Goal: Task Accomplishment & Management: Manage account settings

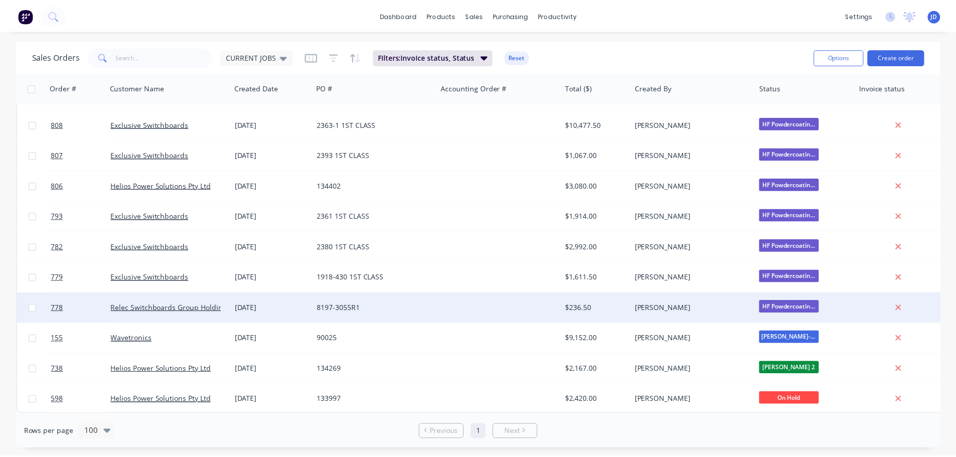
scroll to position [2664, 0]
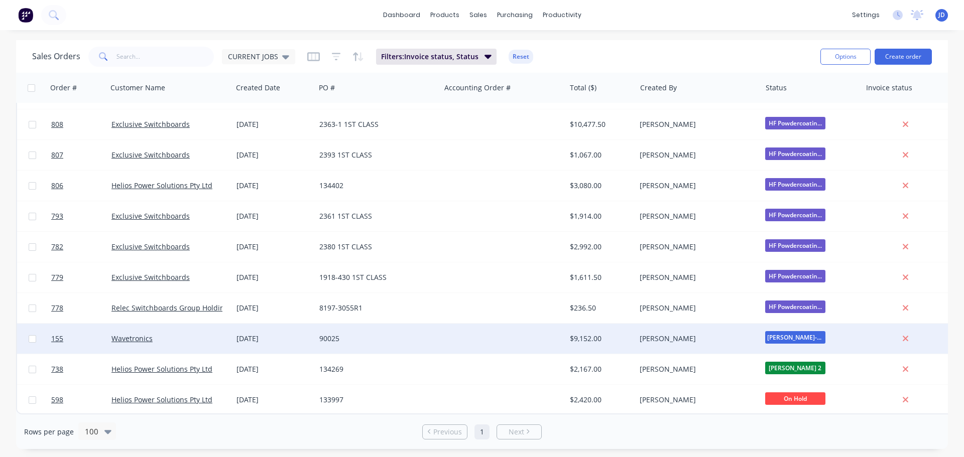
click at [662, 336] on div "Shane O'Grady" at bounding box center [695, 339] width 111 height 10
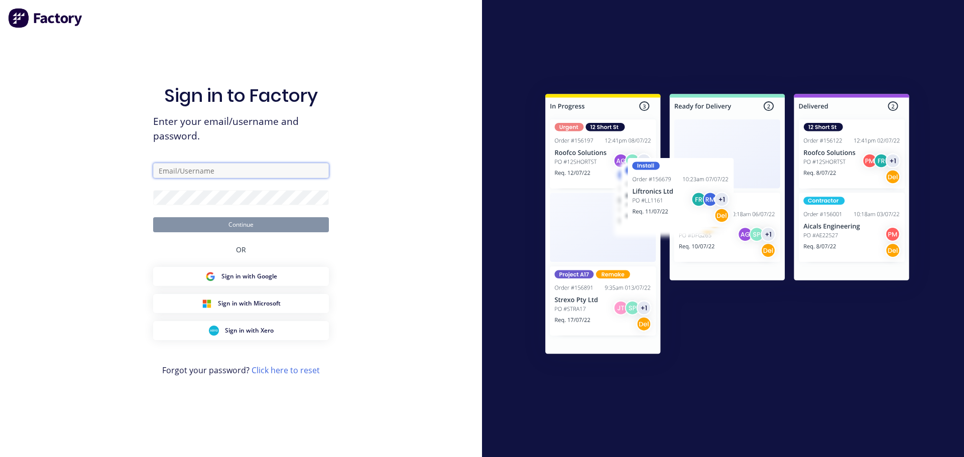
drag, startPoint x: 254, startPoint y: 163, endPoint x: 255, endPoint y: 169, distance: 5.7
click at [254, 163] on input "text" at bounding box center [241, 170] width 176 height 15
type input "FOREMAN@1STCLASSMETALS.COM.AU"
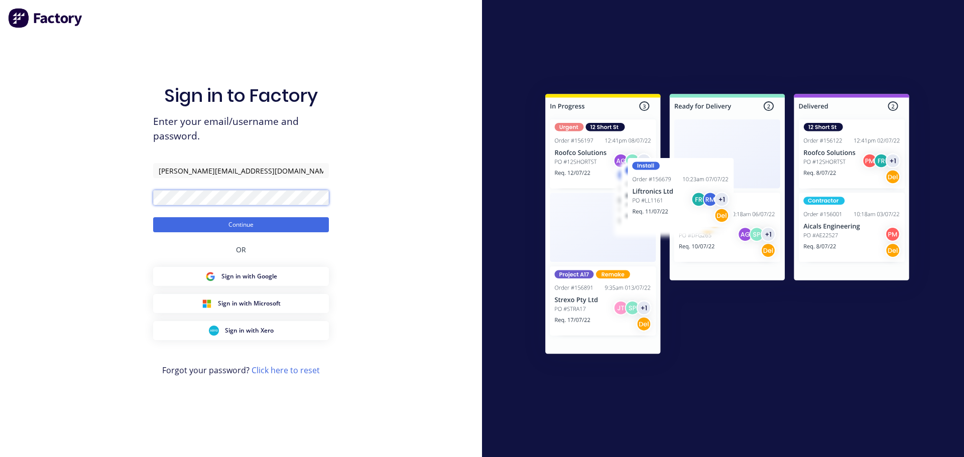
click at [153, 217] on button "Continue" at bounding box center [241, 224] width 176 height 15
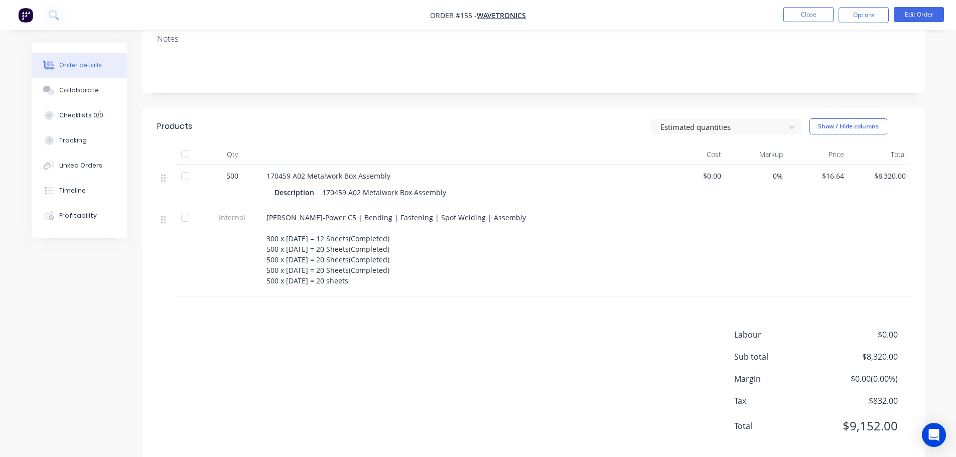
scroll to position [189, 0]
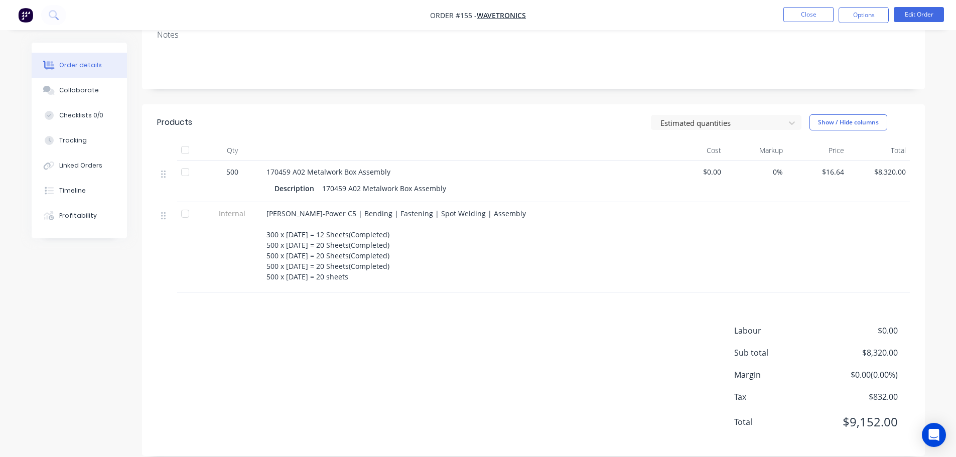
click at [354, 260] on div "Finn-Power C5 | Bending | Fastening | Spot Welding | Assembly 300 x Jun'25 = 12…" at bounding box center [464, 245] width 394 height 74
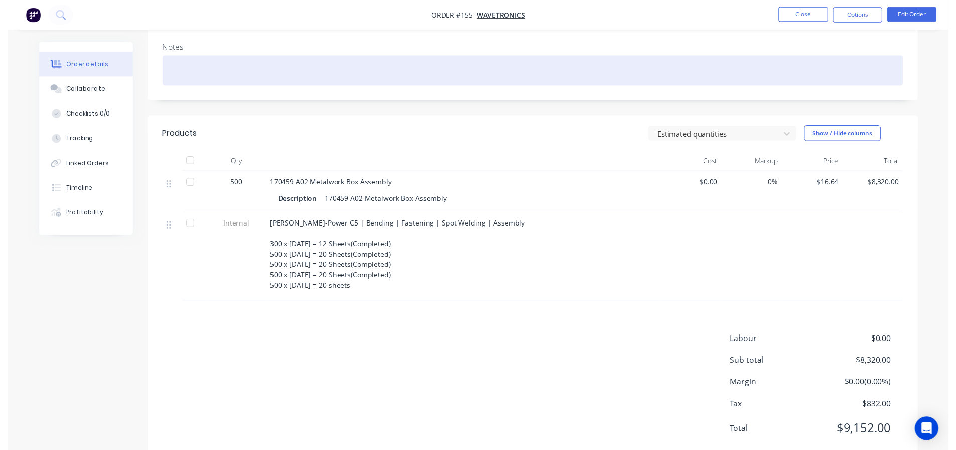
scroll to position [0, 0]
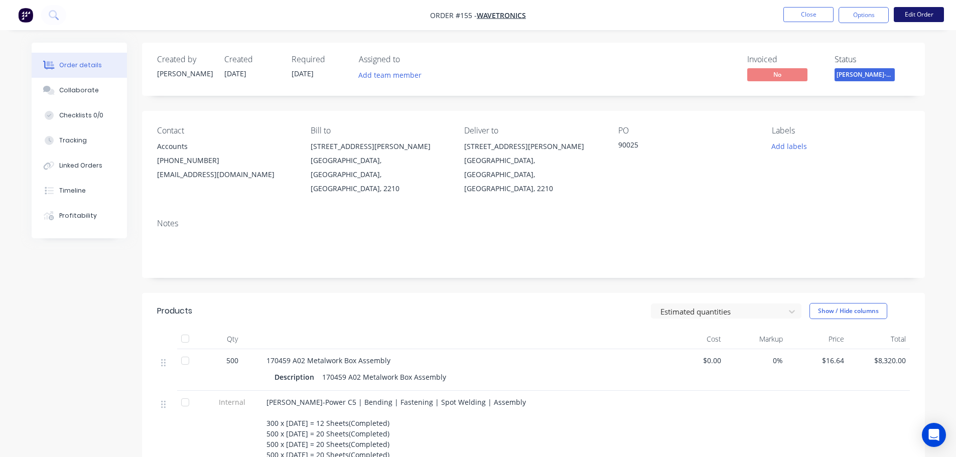
drag, startPoint x: 912, startPoint y: 24, endPoint x: 915, endPoint y: 18, distance: 7.0
click at [914, 21] on nav "Order #155 - Wavetronics Close Options Edit Order" at bounding box center [478, 15] width 956 height 30
click at [915, 17] on button "Edit Order" at bounding box center [919, 14] width 50 height 15
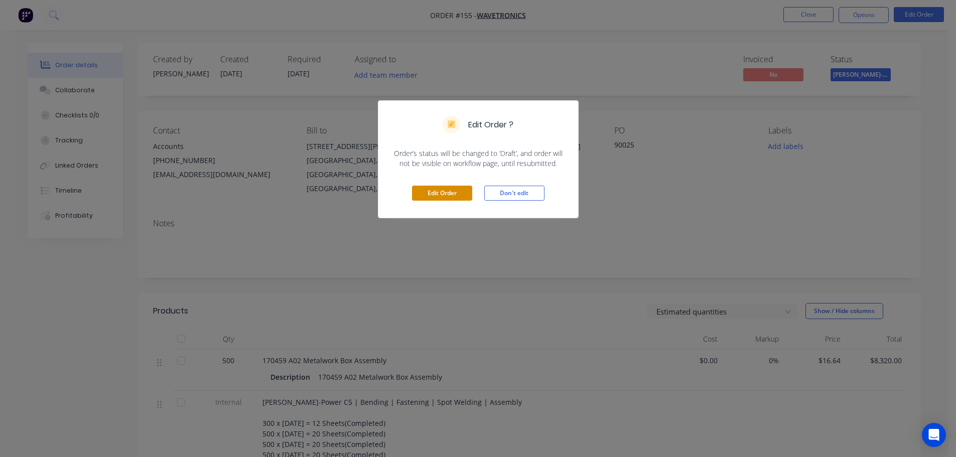
click at [454, 191] on button "Edit Order" at bounding box center [442, 193] width 60 height 15
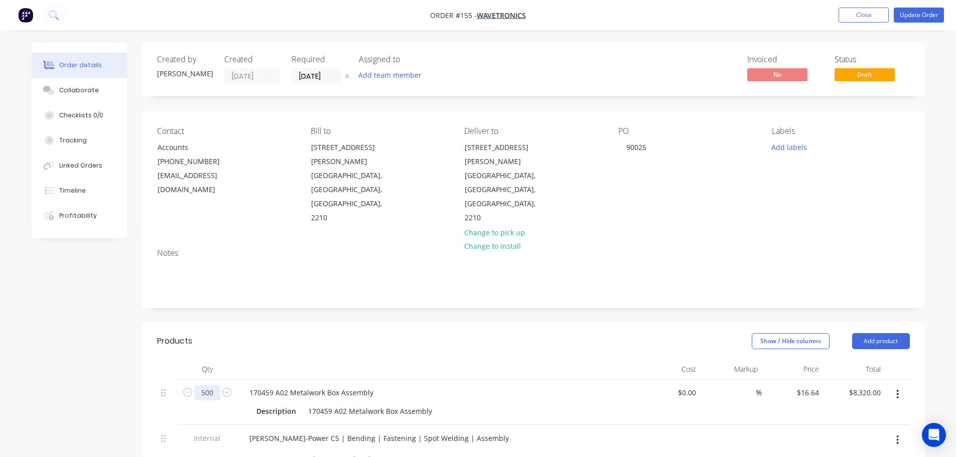
click at [216, 386] on input "500" at bounding box center [207, 393] width 26 height 15
type input "528"
type input "$8,785.92"
click at [910, 15] on button "Update Order" at bounding box center [919, 15] width 50 height 15
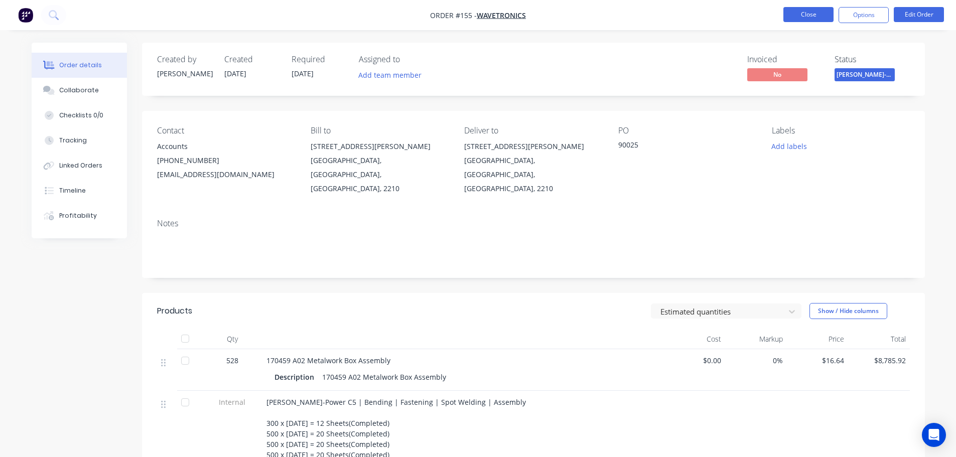
click at [815, 17] on button "Close" at bounding box center [809, 14] width 50 height 15
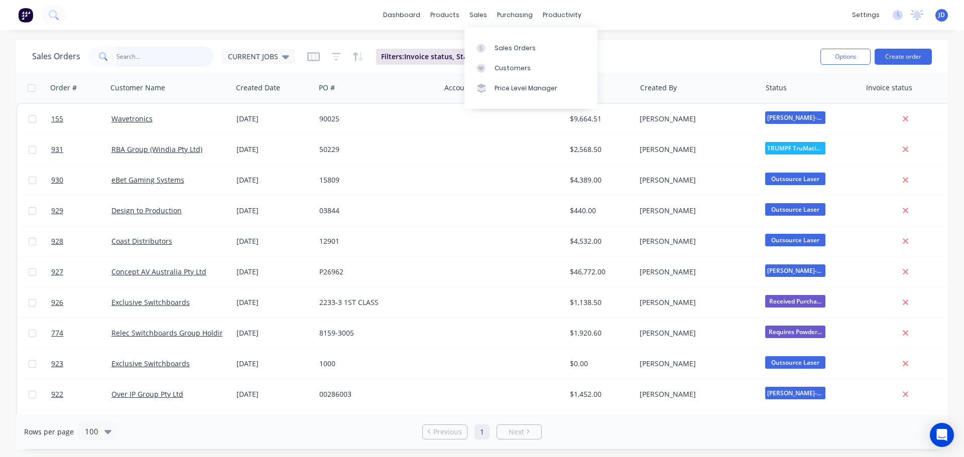
click at [135, 53] on input "text" at bounding box center [165, 57] width 98 height 20
type input "BROG"
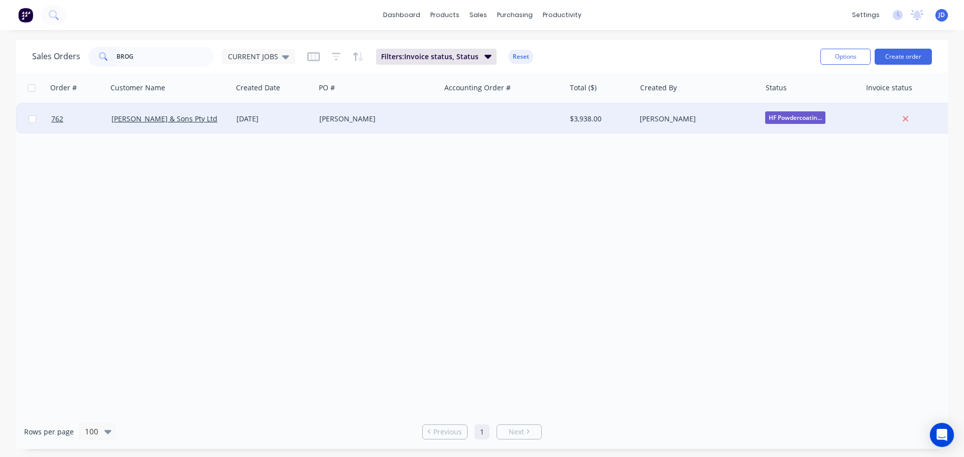
click at [151, 111] on div "[PERSON_NAME] & Sons Pty Ltd" at bounding box center [169, 119] width 125 height 30
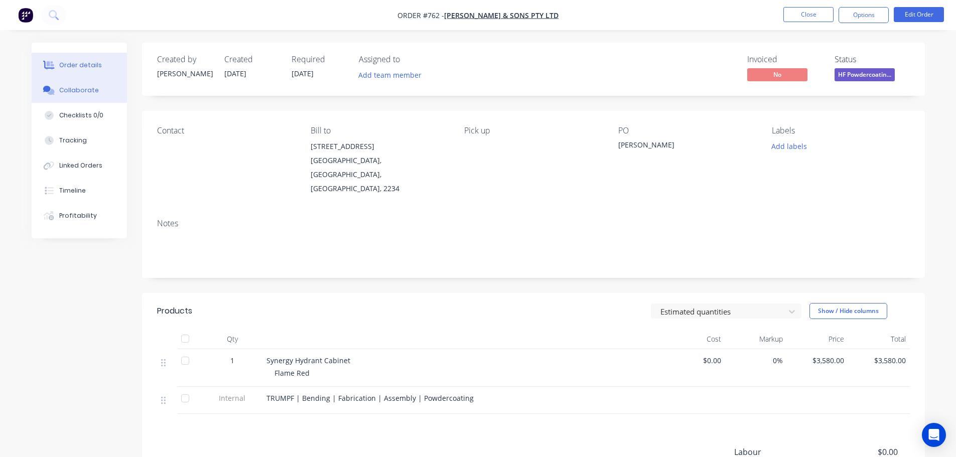
click at [88, 85] on button "Collaborate" at bounding box center [79, 90] width 95 height 25
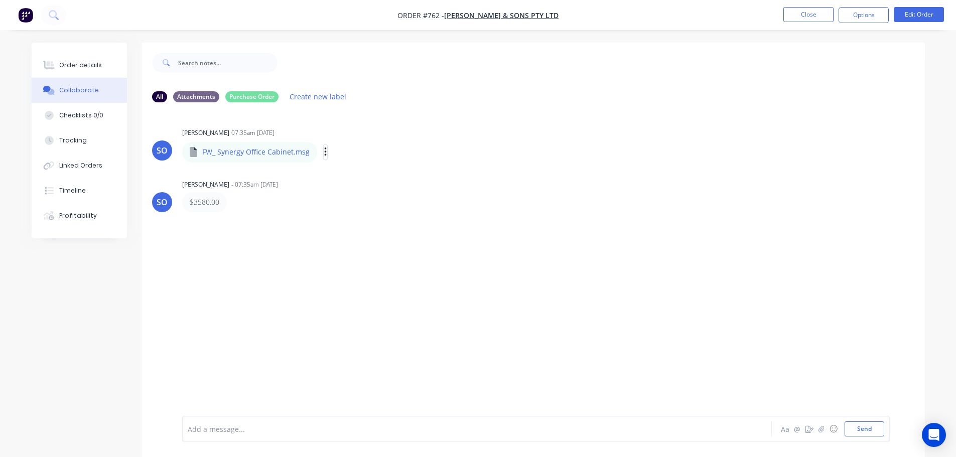
click at [324, 152] on icon "button" at bounding box center [325, 152] width 2 height 9
click at [379, 174] on button "Download" at bounding box center [391, 179] width 113 height 23
click at [98, 67] on div "Order details" at bounding box center [80, 65] width 43 height 9
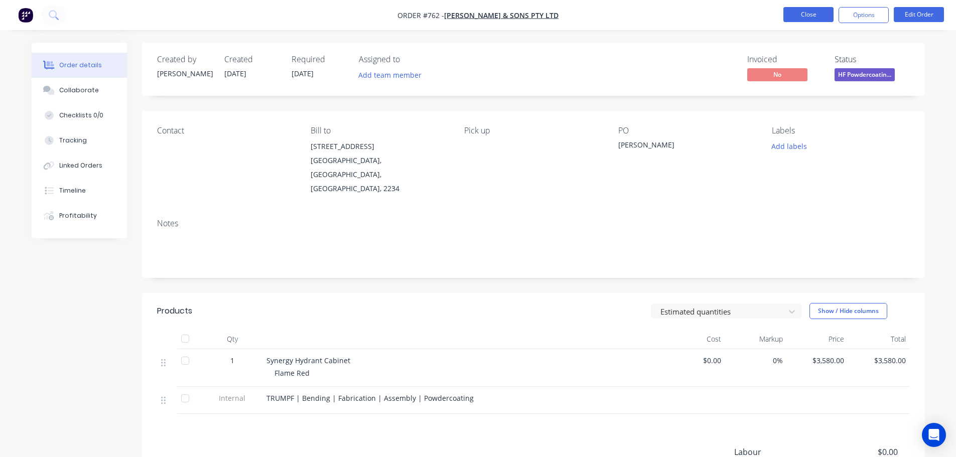
click at [816, 16] on button "Close" at bounding box center [809, 14] width 50 height 15
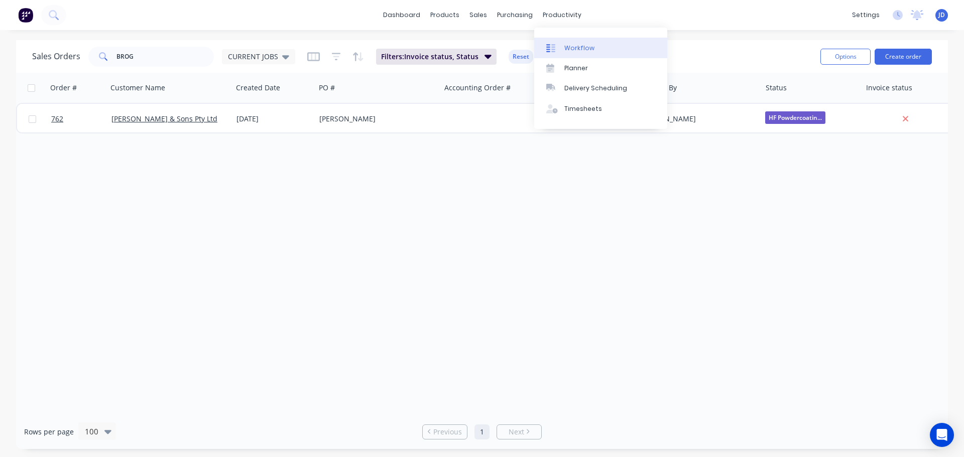
click at [576, 52] on div "Workflow" at bounding box center [579, 48] width 30 height 9
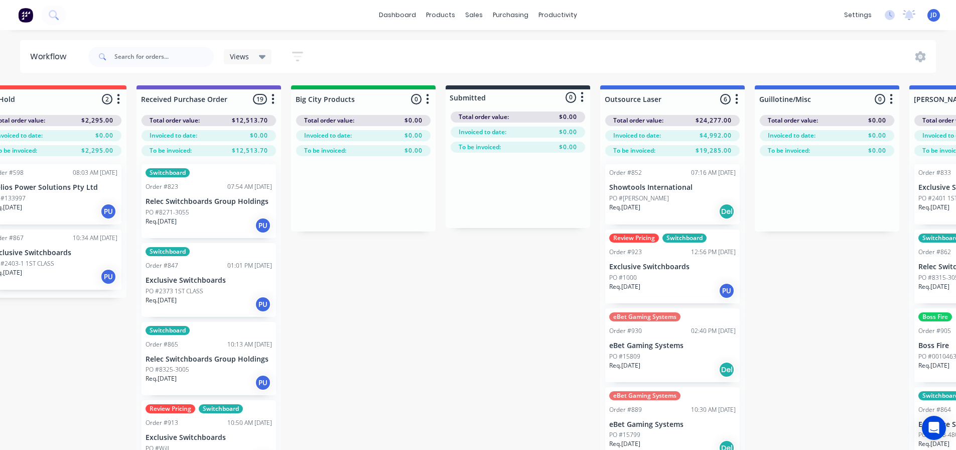
drag, startPoint x: 402, startPoint y: 287, endPoint x: 441, endPoint y: 276, distance: 40.7
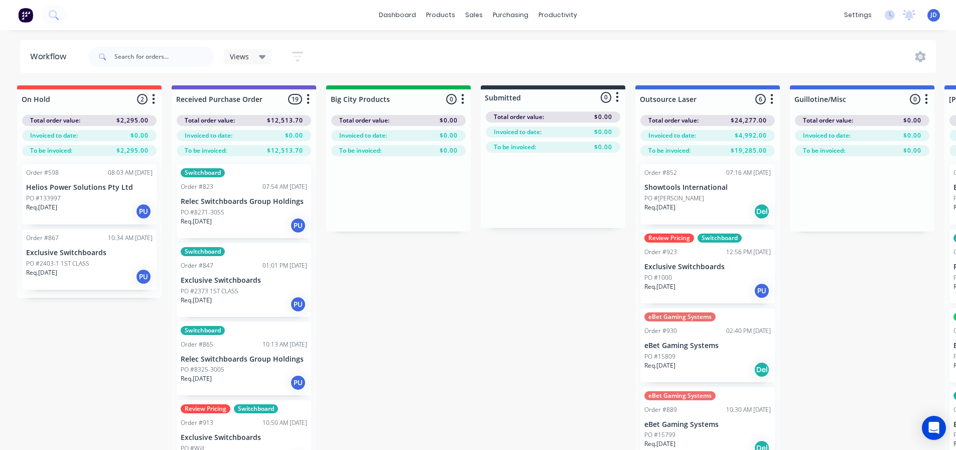
drag, startPoint x: 484, startPoint y: 286, endPoint x: 421, endPoint y: 271, distance: 64.4
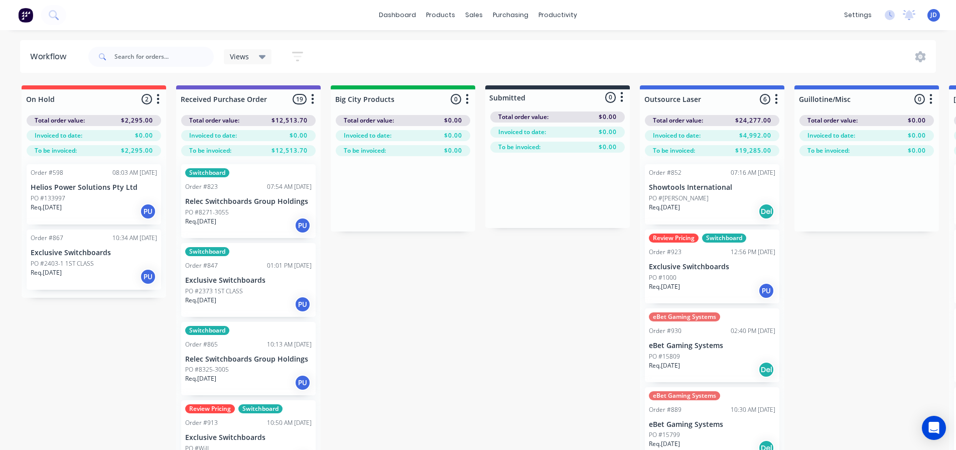
click at [100, 265] on div "PO #2403-1 1ST CLASS" at bounding box center [94, 263] width 127 height 9
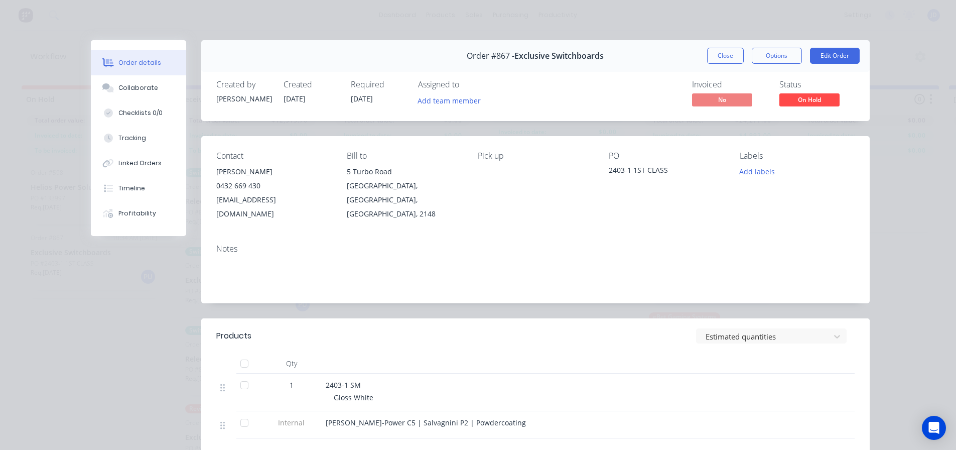
click at [732, 61] on button "Close" at bounding box center [725, 56] width 37 height 16
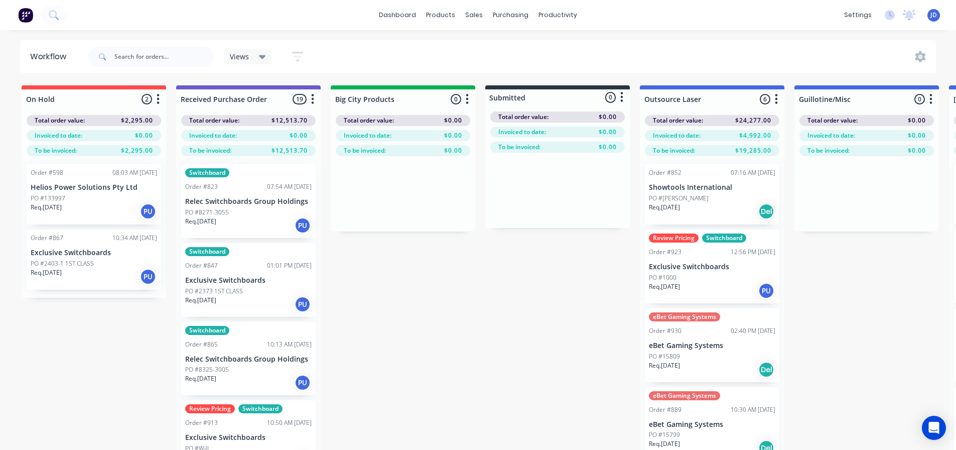
click at [255, 220] on div "Req. 16/09/25 PU" at bounding box center [248, 225] width 127 height 17
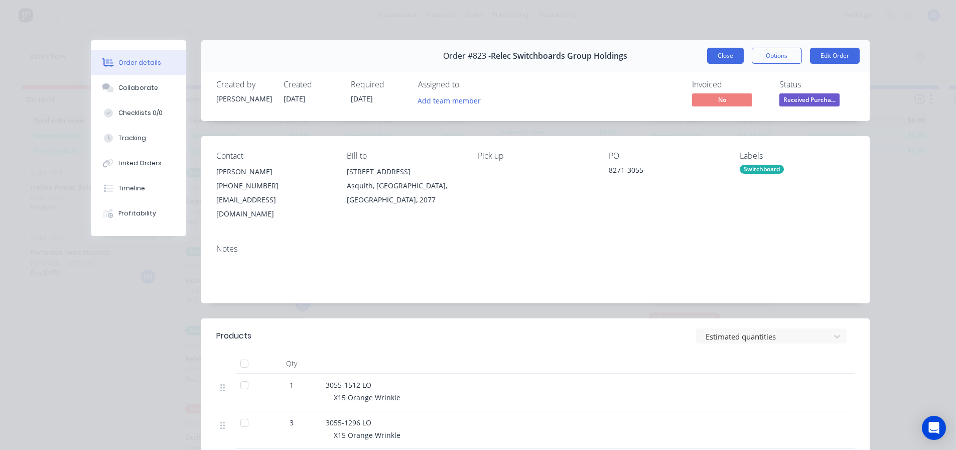
click at [724, 57] on button "Close" at bounding box center [725, 56] width 37 height 16
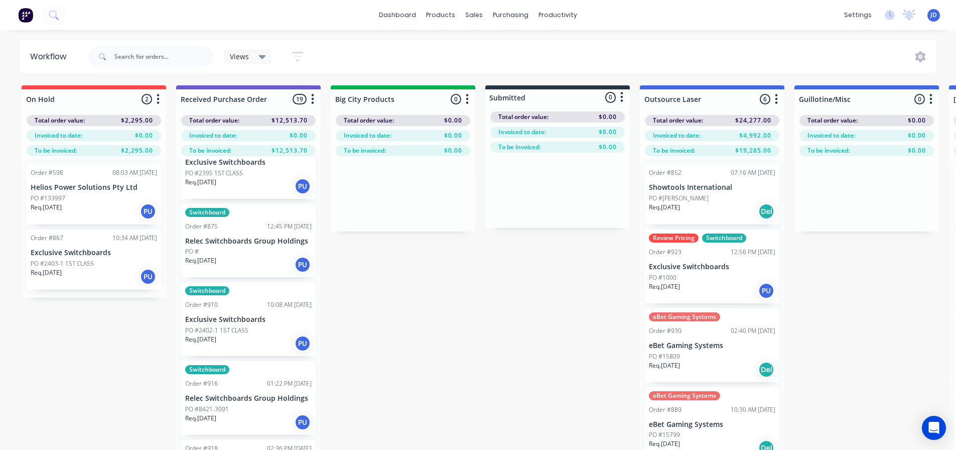
click at [720, 198] on div "PO #[PERSON_NAME]" at bounding box center [712, 198] width 127 height 9
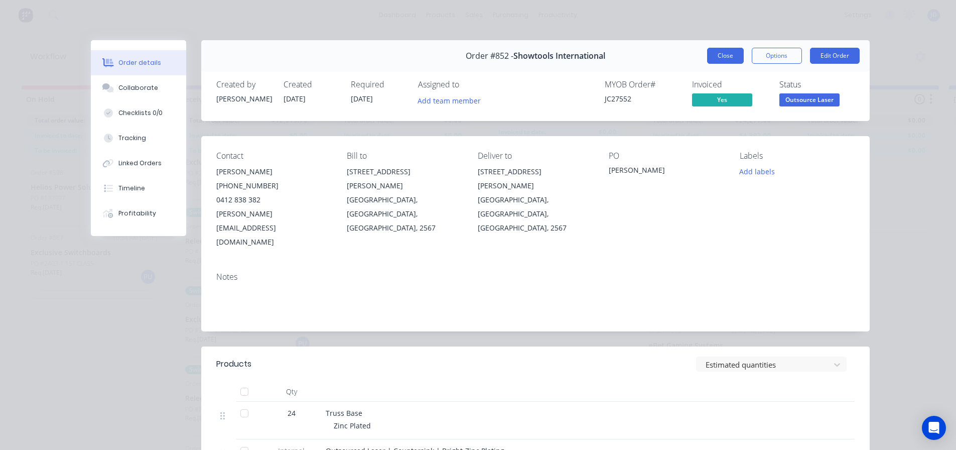
click at [731, 53] on button "Close" at bounding box center [725, 56] width 37 height 16
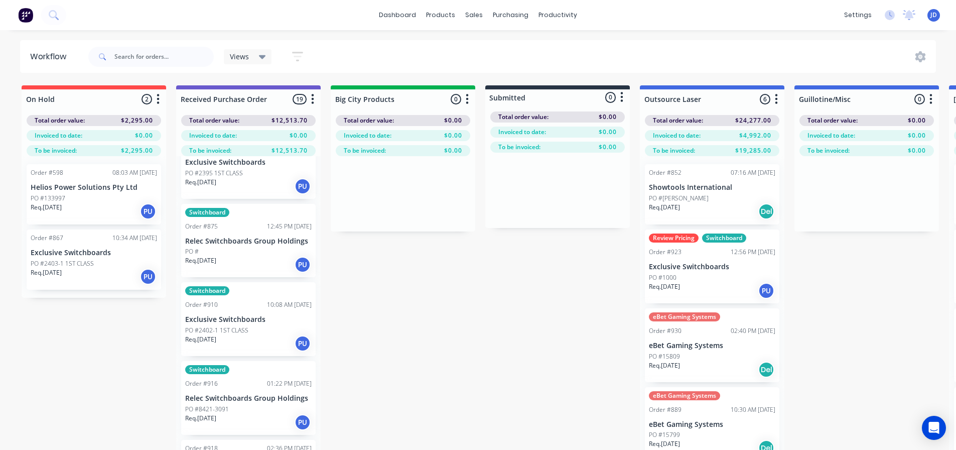
click at [745, 263] on p "Exclusive Switchboards" at bounding box center [712, 267] width 127 height 9
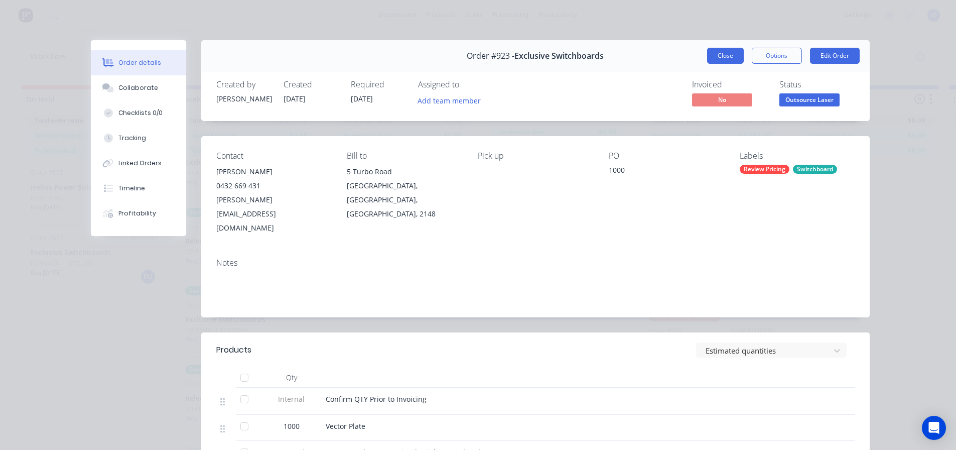
click at [712, 53] on button "Close" at bounding box center [725, 56] width 37 height 16
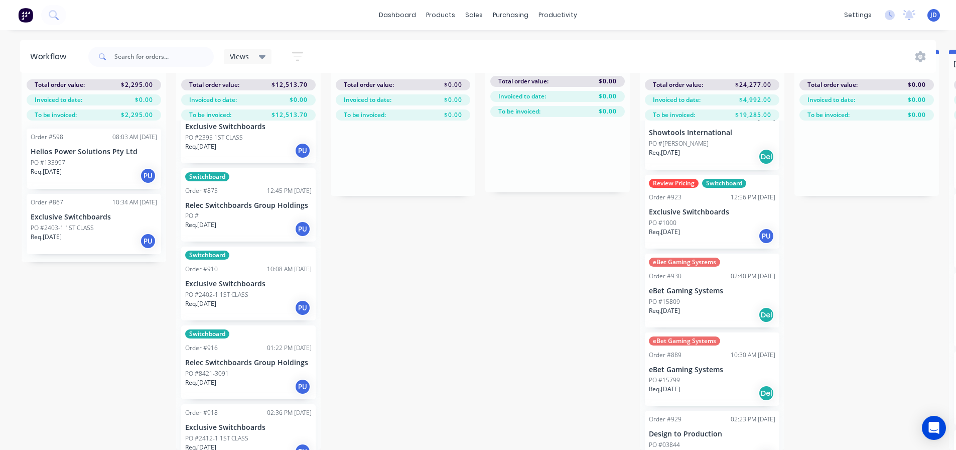
scroll to position [100, 0]
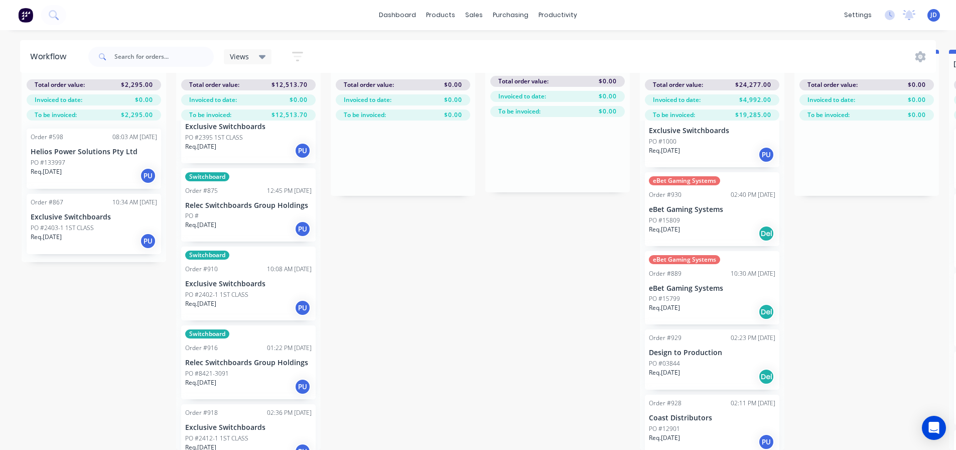
click at [740, 359] on div "PO #03844" at bounding box center [712, 363] width 127 height 9
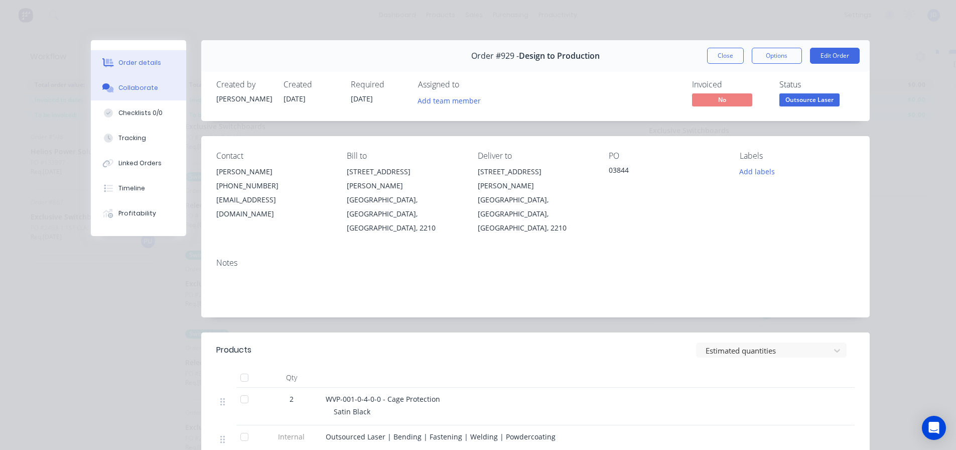
click at [145, 78] on button "Collaborate" at bounding box center [138, 87] width 95 height 25
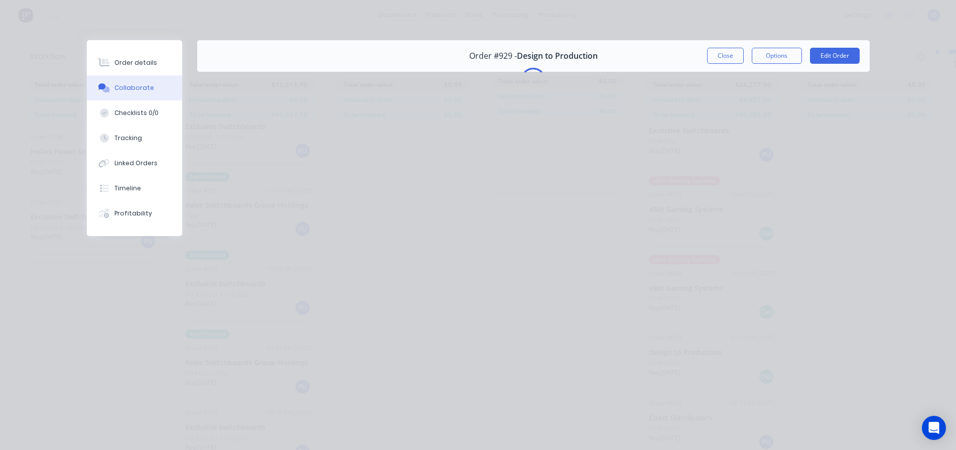
drag, startPoint x: 175, startPoint y: 63, endPoint x: 162, endPoint y: 49, distance: 18.5
click at [166, 51] on button "Order details" at bounding box center [134, 62] width 95 height 25
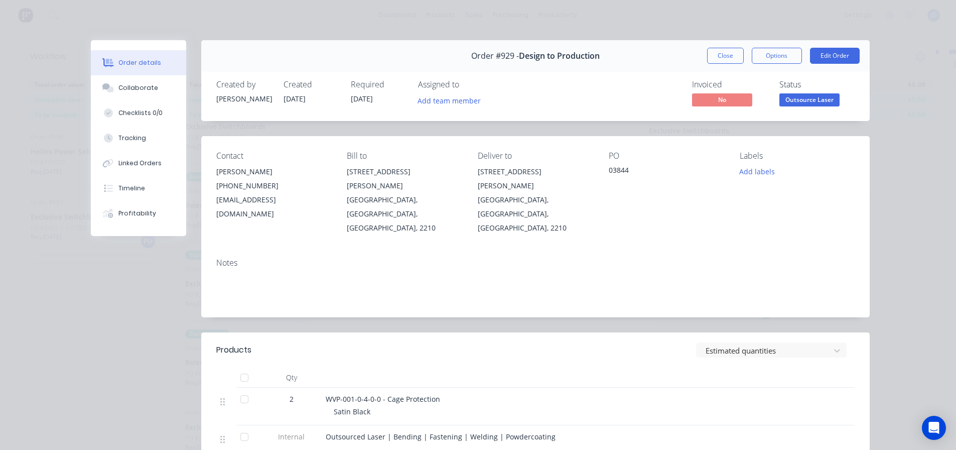
drag, startPoint x: 731, startPoint y: 50, endPoint x: 731, endPoint y: 55, distance: 5.0
click at [731, 53] on button "Close" at bounding box center [725, 56] width 37 height 16
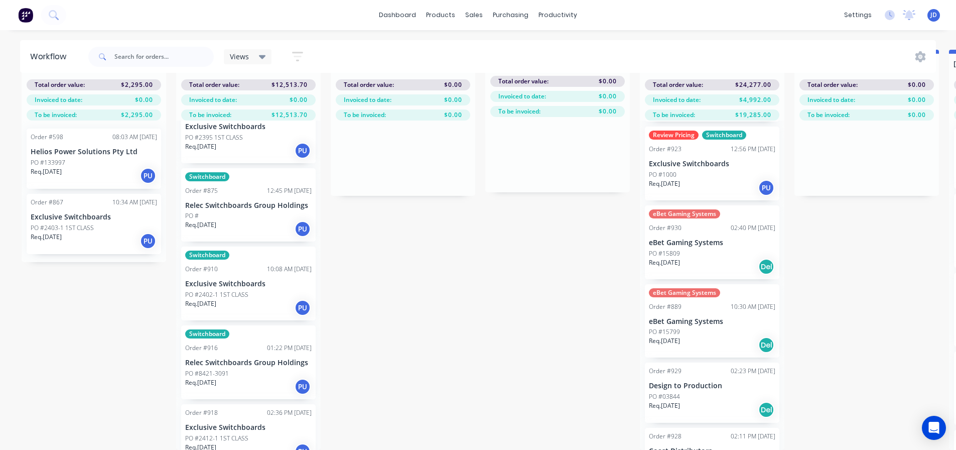
scroll to position [6, 0]
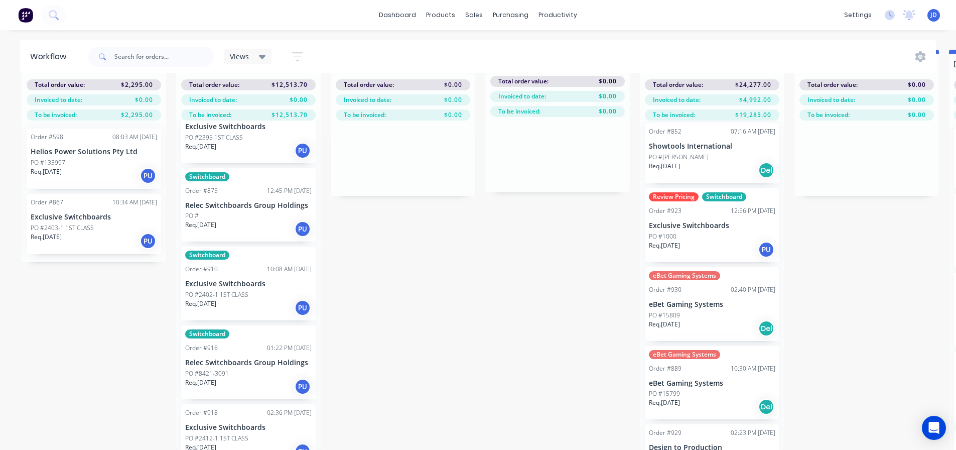
click at [709, 300] on p "eBet Gaming Systems" at bounding box center [712, 304] width 127 height 9
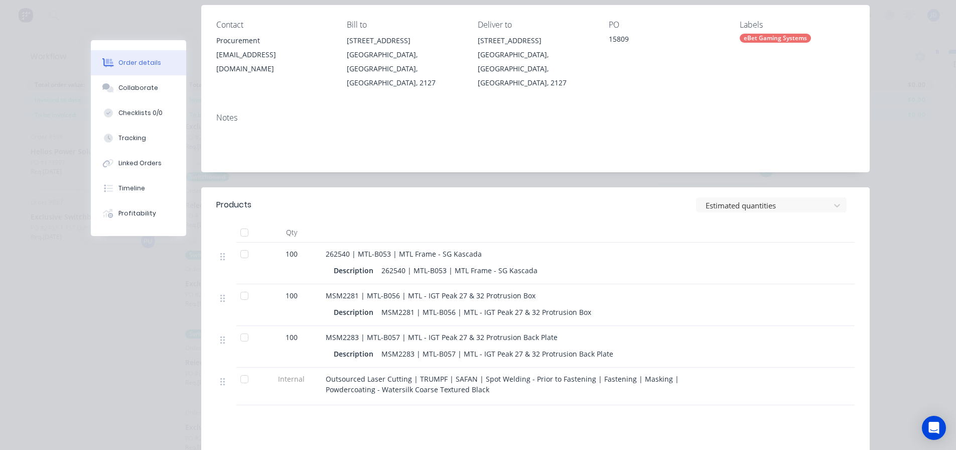
scroll to position [251, 0]
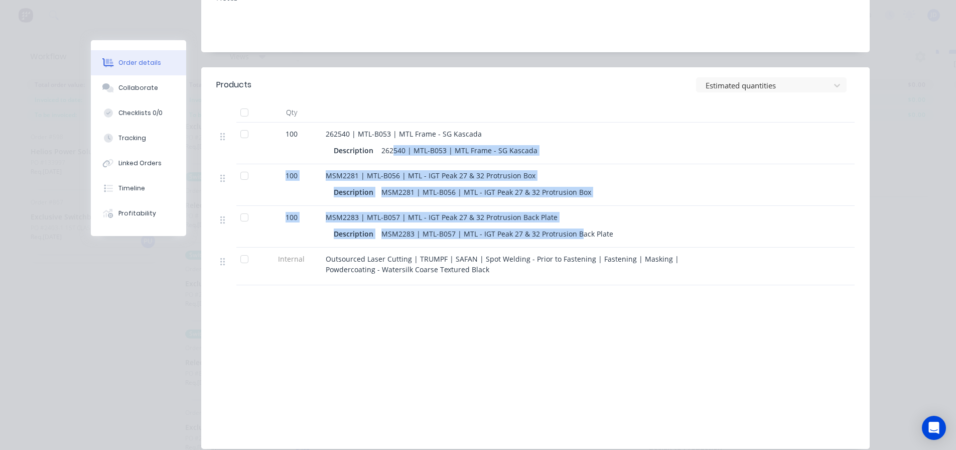
drag, startPoint x: 566, startPoint y: 225, endPoint x: 389, endPoint y: 130, distance: 201.0
click at [389, 130] on div "100 262540 | MTL-B053 | MTL Frame - SG Kascada Description 262540 | MTL-B053 | …" at bounding box center [535, 204] width 639 height 163
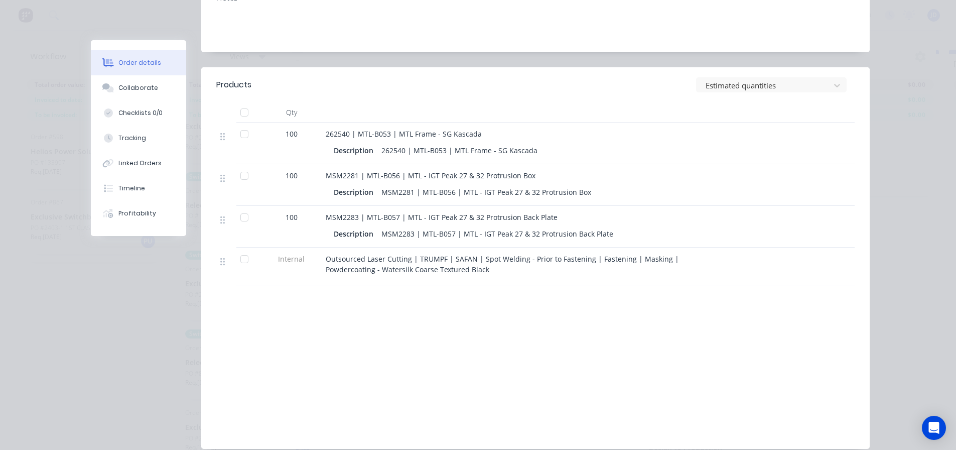
click at [701, 129] on div "262540 | MTL-B053 | MTL Frame - SG Kascada" at bounding box center [523, 134] width 394 height 11
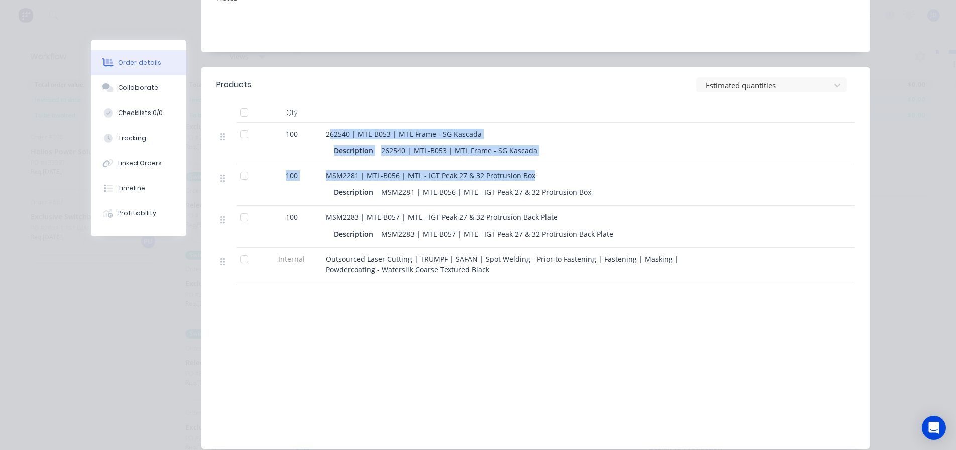
drag, startPoint x: 460, startPoint y: 157, endPoint x: 324, endPoint y: 123, distance: 140.2
click at [324, 123] on div "100 262540 | MTL-B053 | MTL Frame - SG Kascada Description 262540 | MTL-B053 | …" at bounding box center [535, 204] width 639 height 163
click at [615, 164] on div "MSM2281 | MTL-B056 | MTL - IGT Peak 27 & 32 Protrusion Box Description MSM2281 …" at bounding box center [523, 185] width 402 height 42
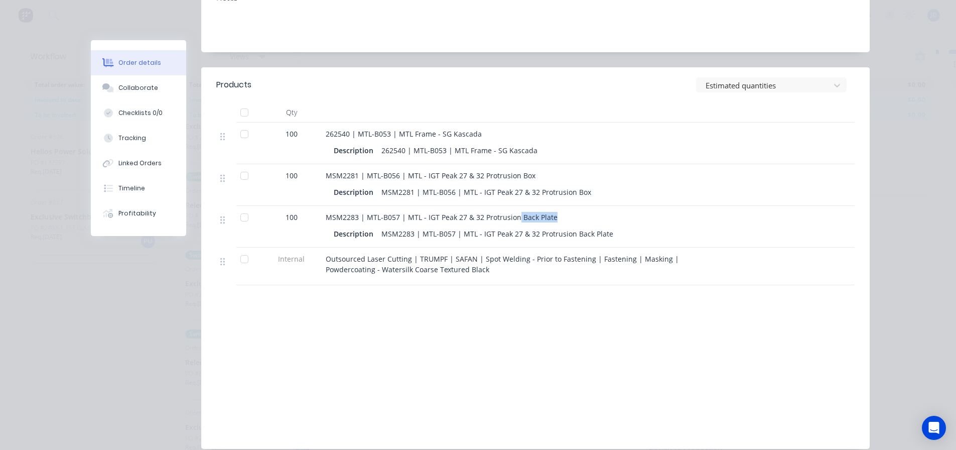
drag, startPoint x: 578, startPoint y: 203, endPoint x: 514, endPoint y: 192, distance: 65.1
click at [514, 206] on div "MSM2283 | MTL-B057 | MTL - IGT Peak 27 & 32 Protrusion Back Plate Description M…" at bounding box center [523, 227] width 402 height 42
drag, startPoint x: 712, startPoint y: 171, endPoint x: 702, endPoint y: 169, distance: 10.2
click at [712, 183] on div "Description MSM2281 | MTL-B056 | MTL - IGT Peak 27 & 32 Protrusion Box" at bounding box center [523, 191] width 394 height 17
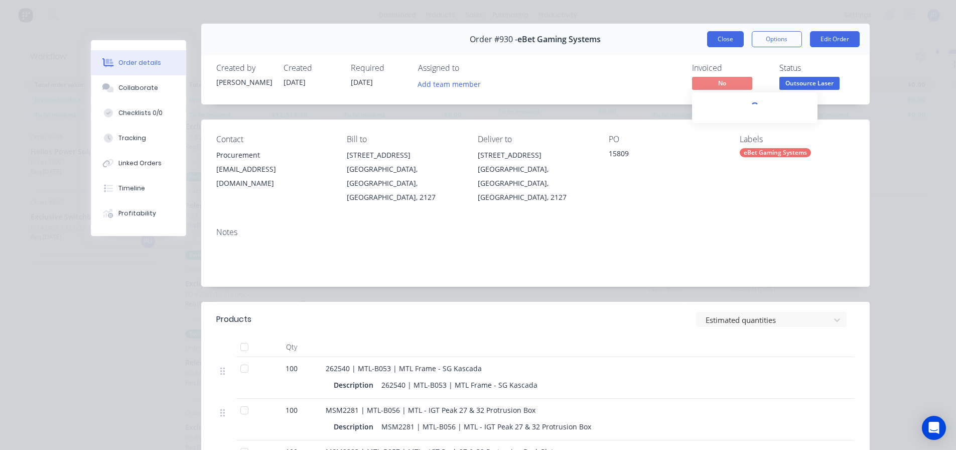
scroll to position [0, 0]
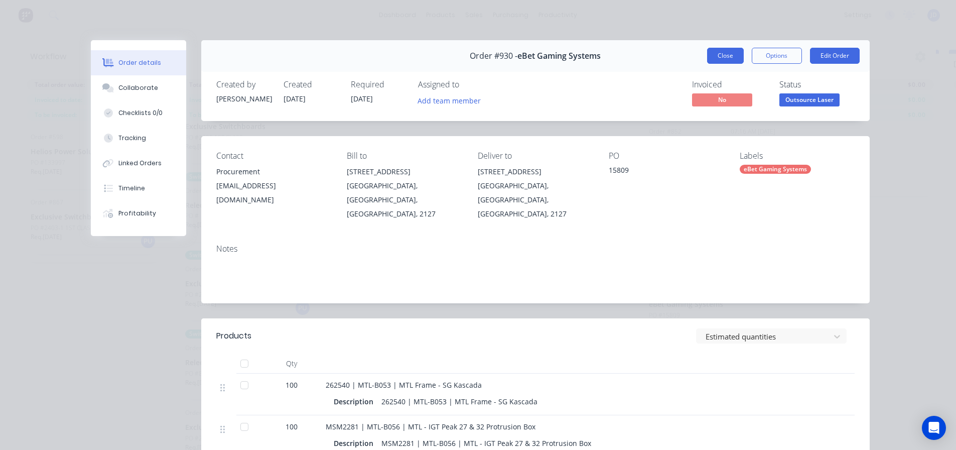
click at [733, 49] on button "Close" at bounding box center [725, 56] width 37 height 16
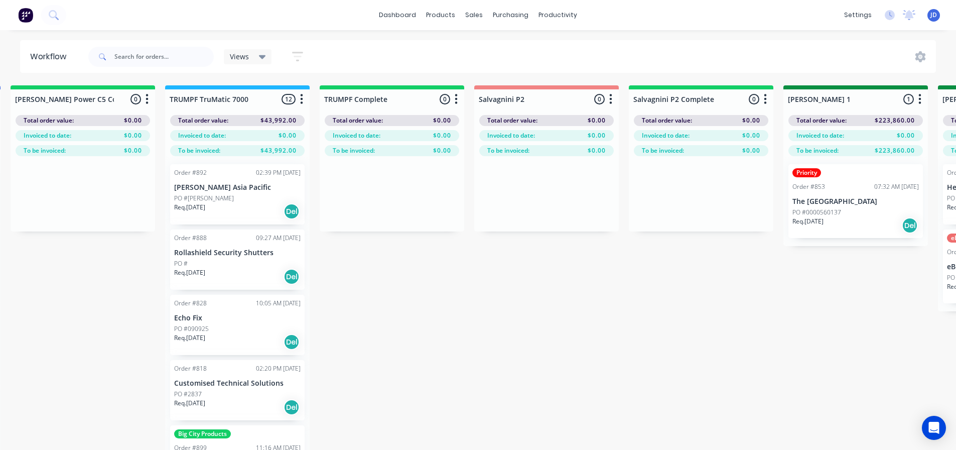
drag, startPoint x: 466, startPoint y: 253, endPoint x: 596, endPoint y: 173, distance: 151.9
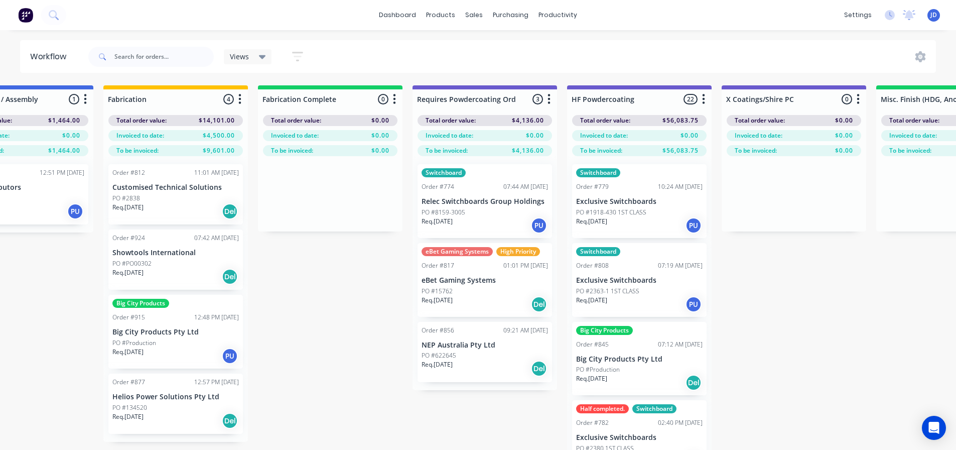
scroll to position [0, 3694]
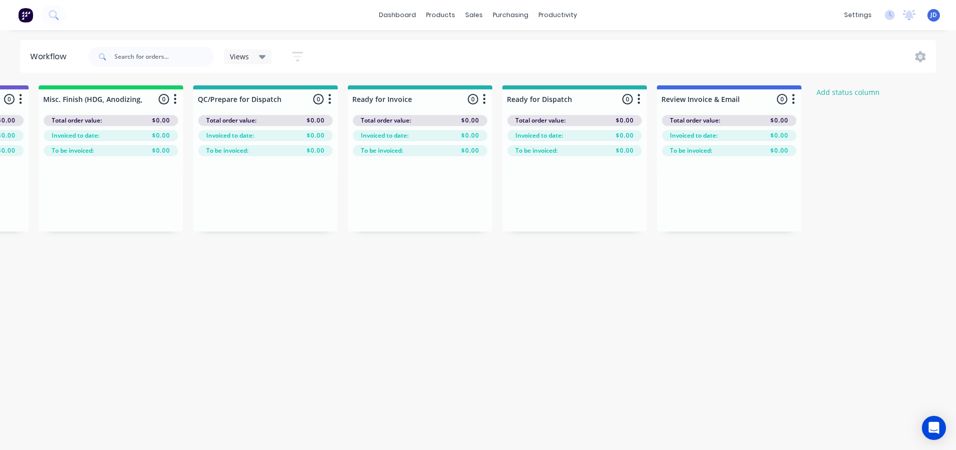
drag, startPoint x: 424, startPoint y: 384, endPoint x: 633, endPoint y: 366, distance: 209.6
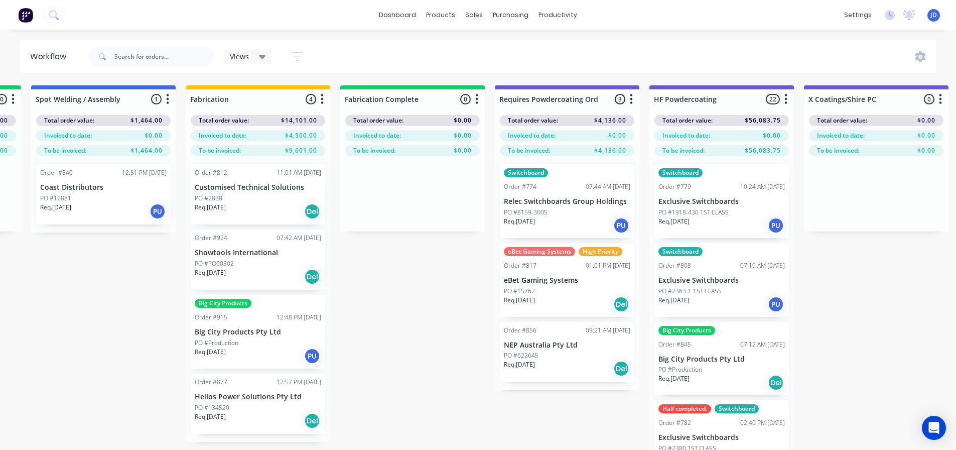
drag, startPoint x: 485, startPoint y: 429, endPoint x: 319, endPoint y: 333, distance: 191.0
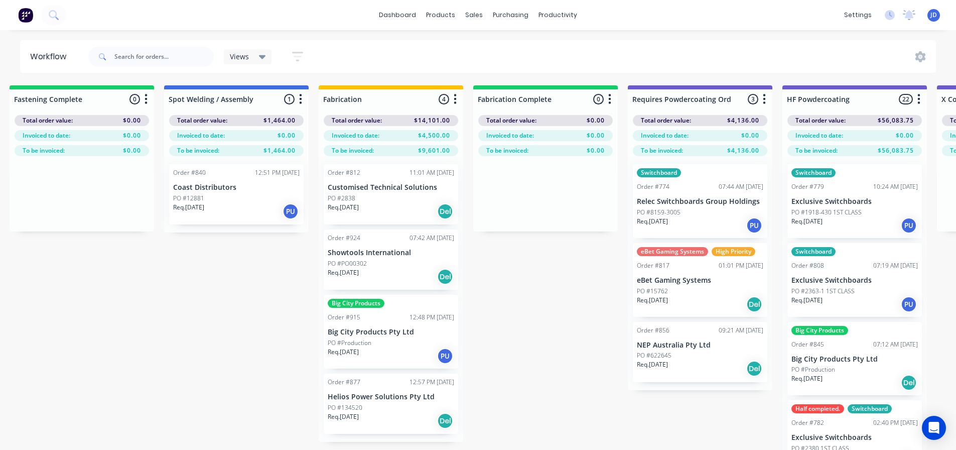
drag, startPoint x: 703, startPoint y: 438, endPoint x: 588, endPoint y: 384, distance: 127.1
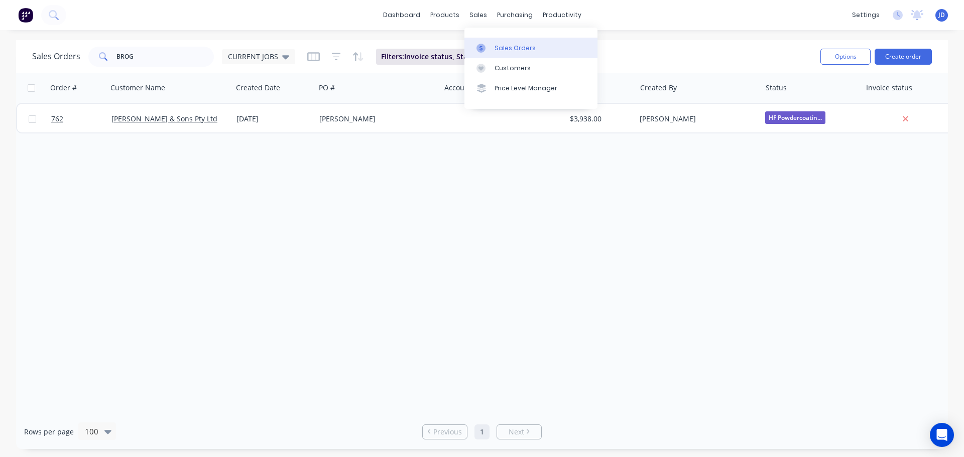
click at [514, 47] on div "Sales Orders" at bounding box center [515, 48] width 41 height 9
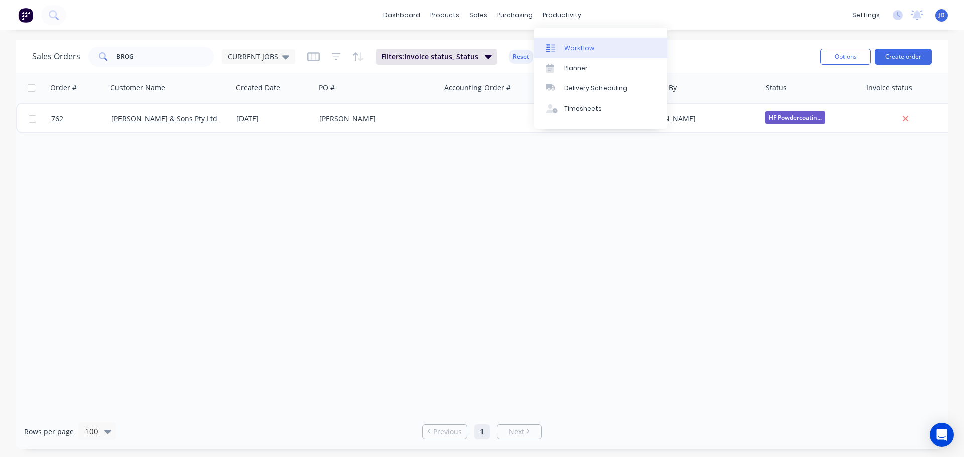
click at [561, 47] on link "Workflow" at bounding box center [600, 48] width 133 height 20
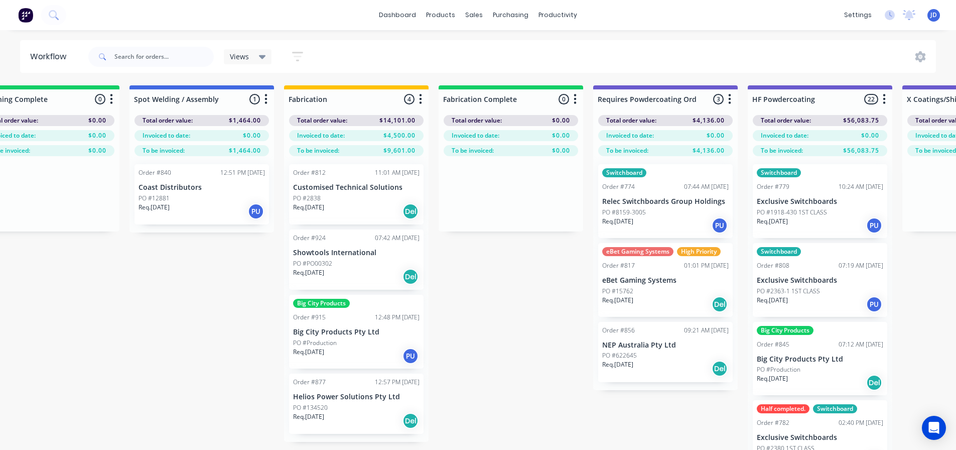
drag, startPoint x: 412, startPoint y: 343, endPoint x: 463, endPoint y: 328, distance: 52.8
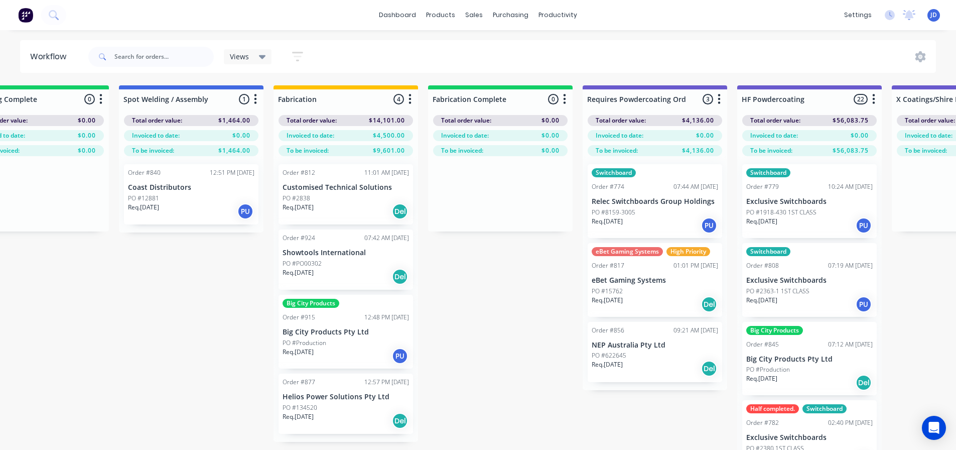
click at [367, 412] on div "Req. 17/10/25 Del" at bounding box center [346, 420] width 127 height 17
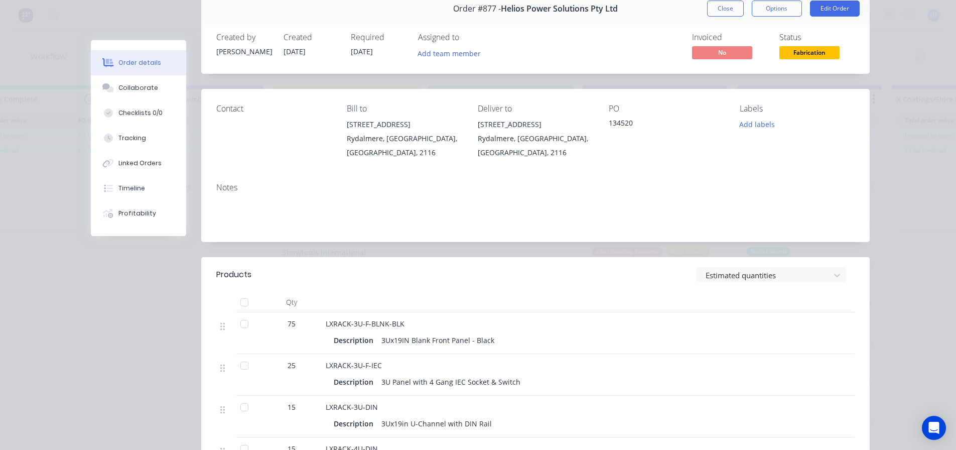
scroll to position [0, 0]
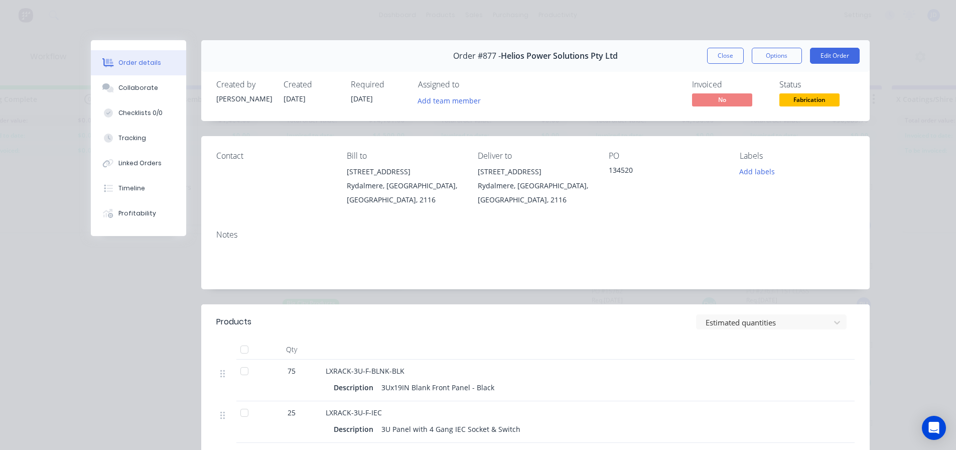
click at [823, 103] on span "Fabrication" at bounding box center [810, 99] width 60 height 13
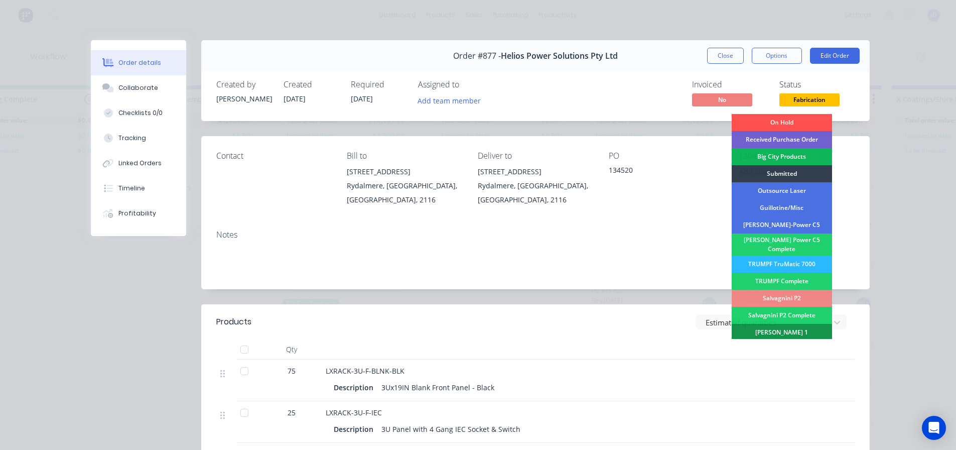
scroll to position [201, 0]
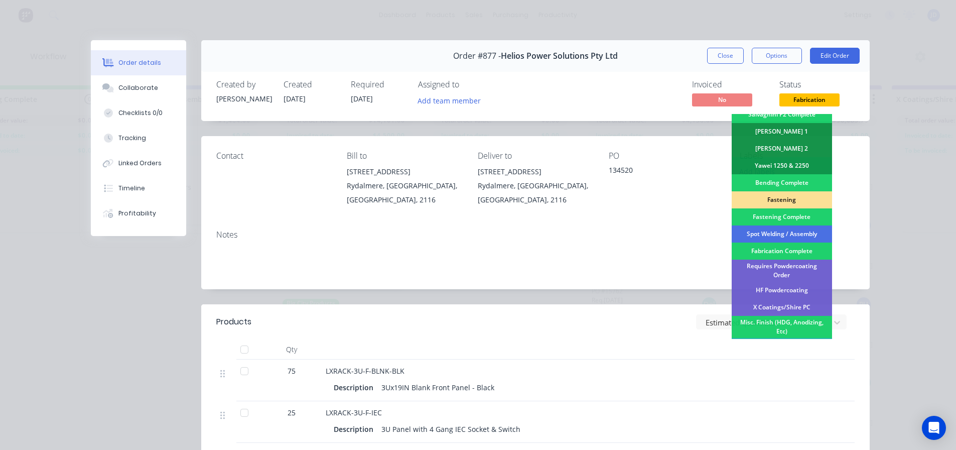
click at [792, 284] on div "HF Powdercoating" at bounding box center [782, 290] width 100 height 17
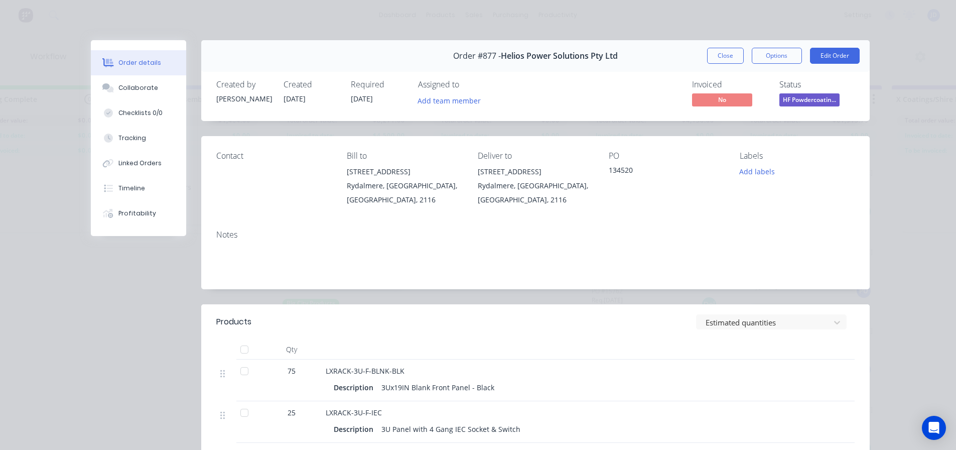
click at [735, 59] on button "Close" at bounding box center [725, 56] width 37 height 16
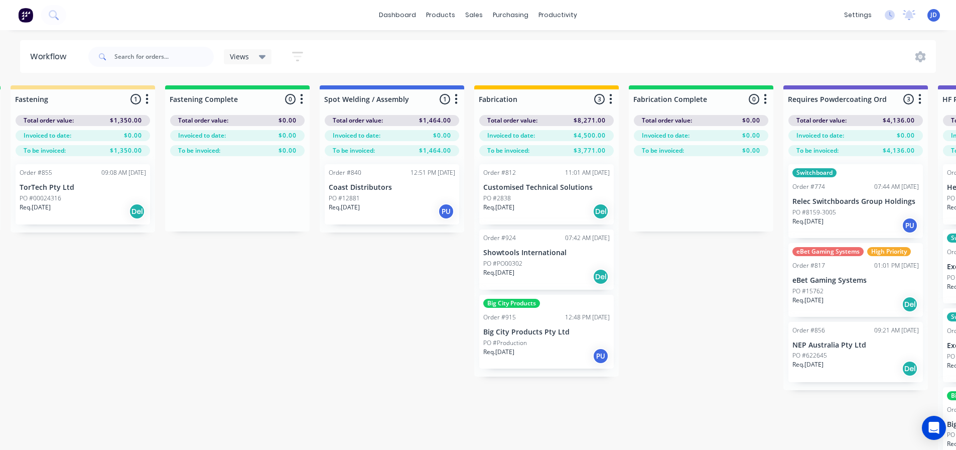
drag, startPoint x: 217, startPoint y: 292, endPoint x: 351, endPoint y: 273, distance: 135.5
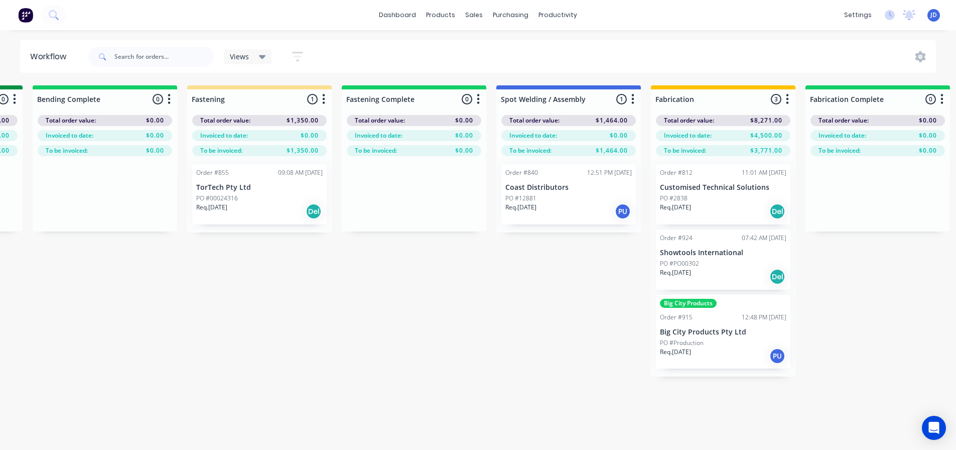
drag, startPoint x: 438, startPoint y: 291, endPoint x: 361, endPoint y: 252, distance: 86.0
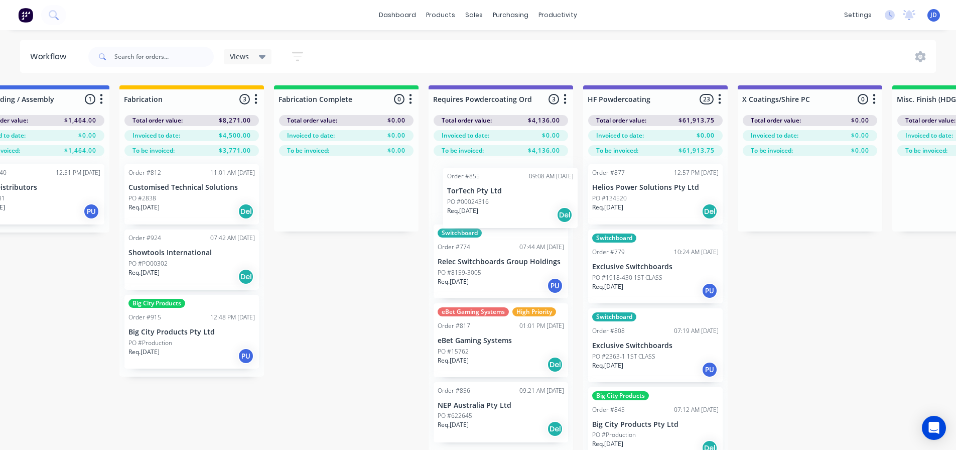
drag, startPoint x: 345, startPoint y: 204, endPoint x: 482, endPoint y: 225, distance: 138.6
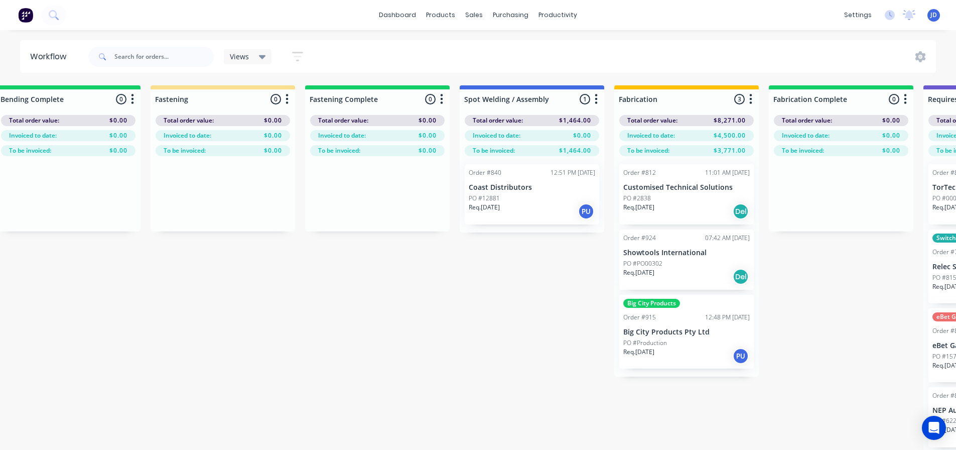
drag, startPoint x: 389, startPoint y: 336, endPoint x: 344, endPoint y: 320, distance: 47.5
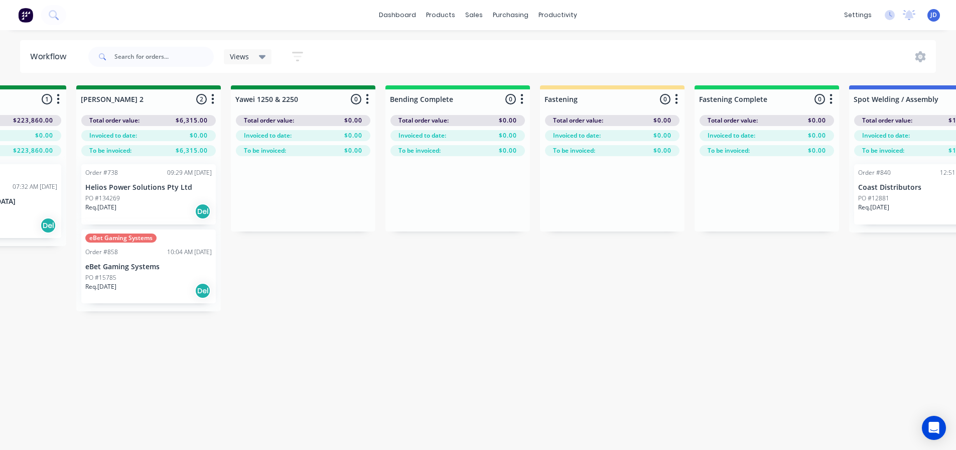
drag, startPoint x: 393, startPoint y: 328, endPoint x: 308, endPoint y: 303, distance: 87.9
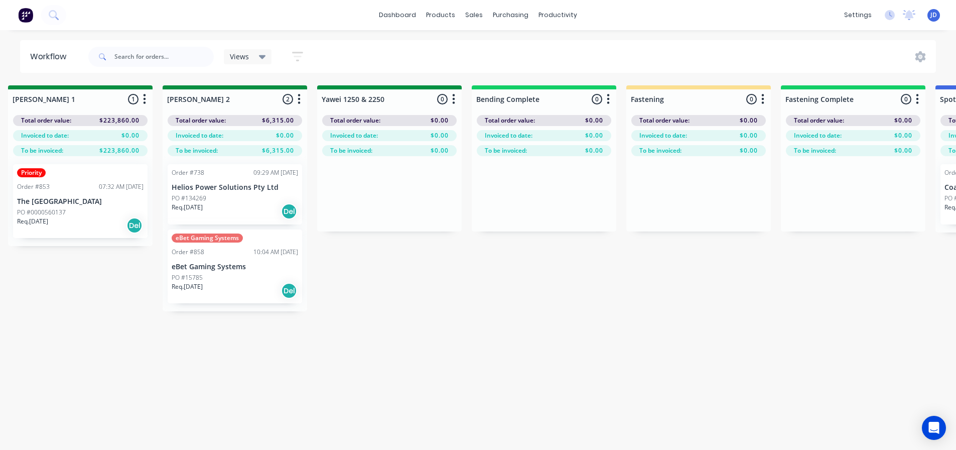
scroll to position [0, 1797]
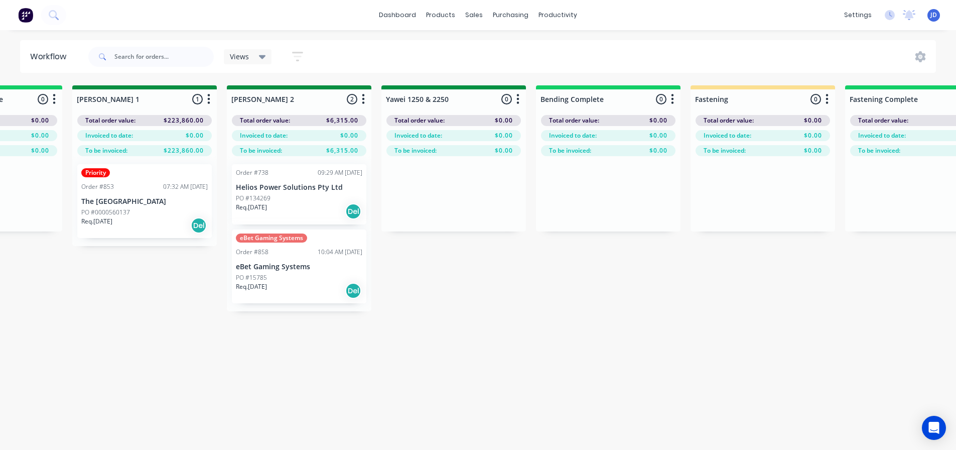
drag, startPoint x: 464, startPoint y: 317, endPoint x: 415, endPoint y: 309, distance: 49.3
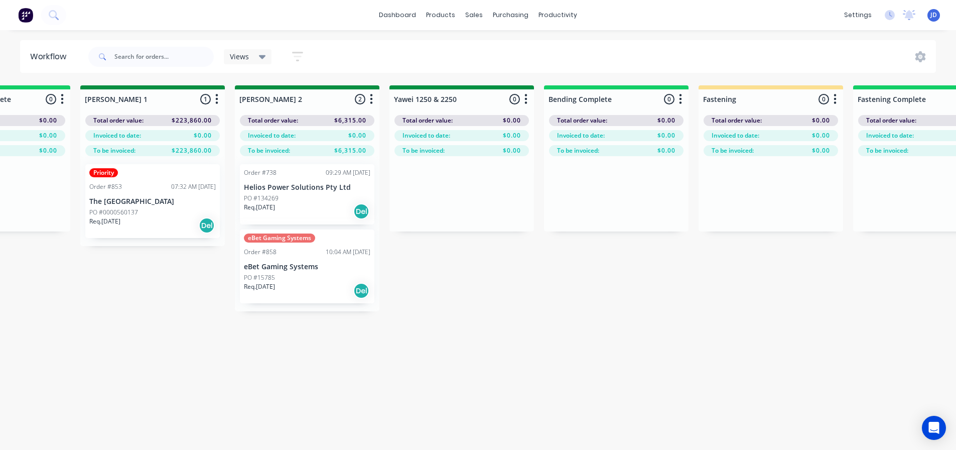
click at [294, 203] on div "Req. 16/09/25 Del" at bounding box center [307, 211] width 127 height 17
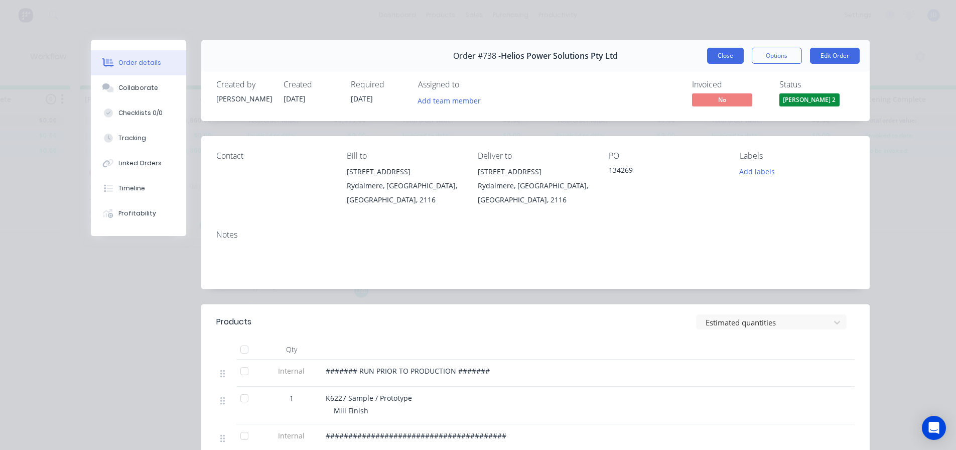
click at [725, 55] on button "Close" at bounding box center [725, 56] width 37 height 16
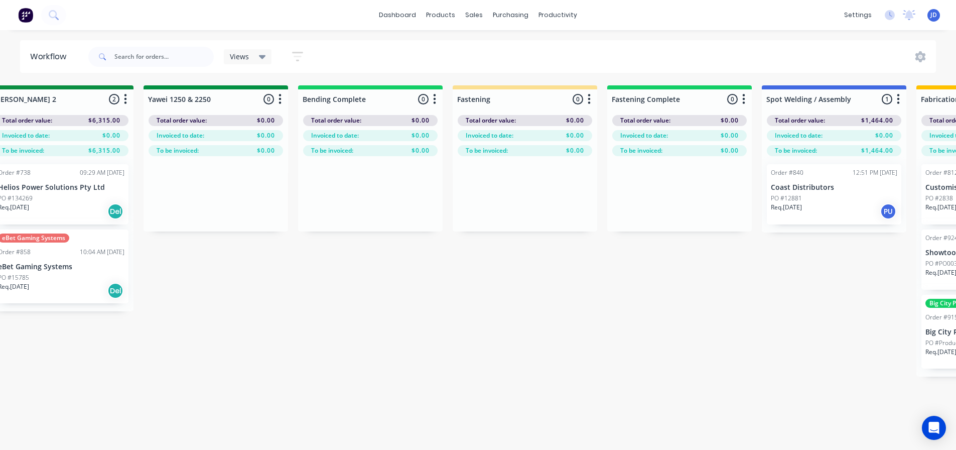
drag, startPoint x: 483, startPoint y: 286, endPoint x: 546, endPoint y: 291, distance: 62.9
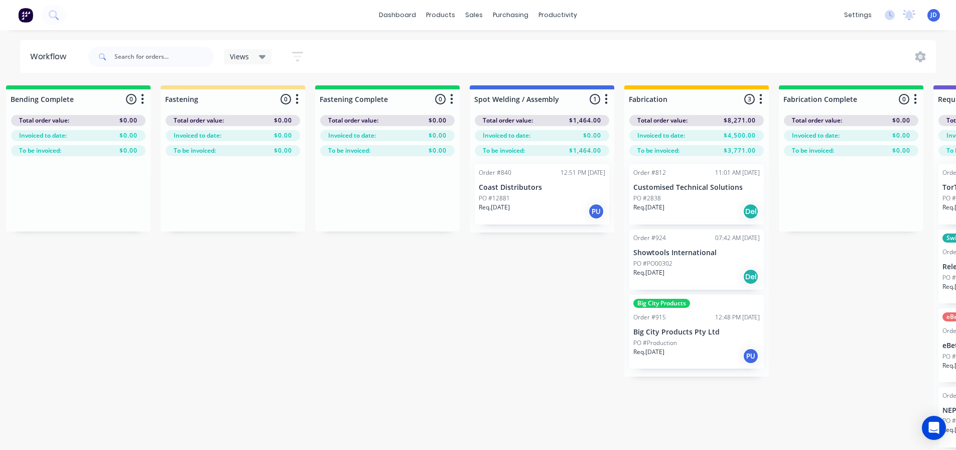
drag, startPoint x: 390, startPoint y: 298, endPoint x: 488, endPoint y: 299, distance: 97.4
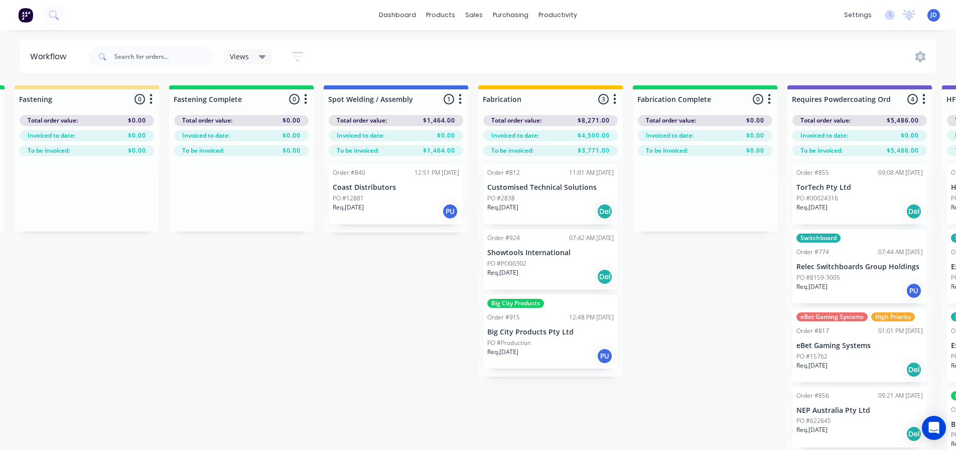
drag, startPoint x: 403, startPoint y: 339, endPoint x: 445, endPoint y: 331, distance: 42.3
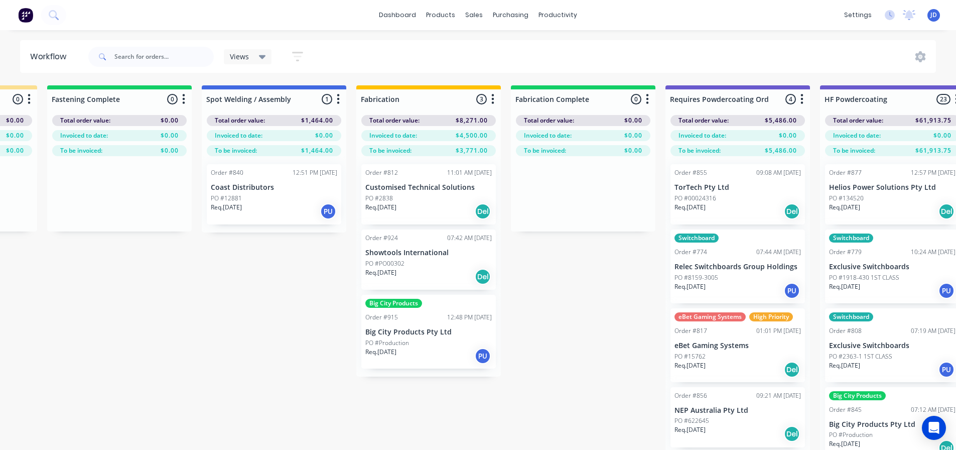
scroll to position [0, 2677]
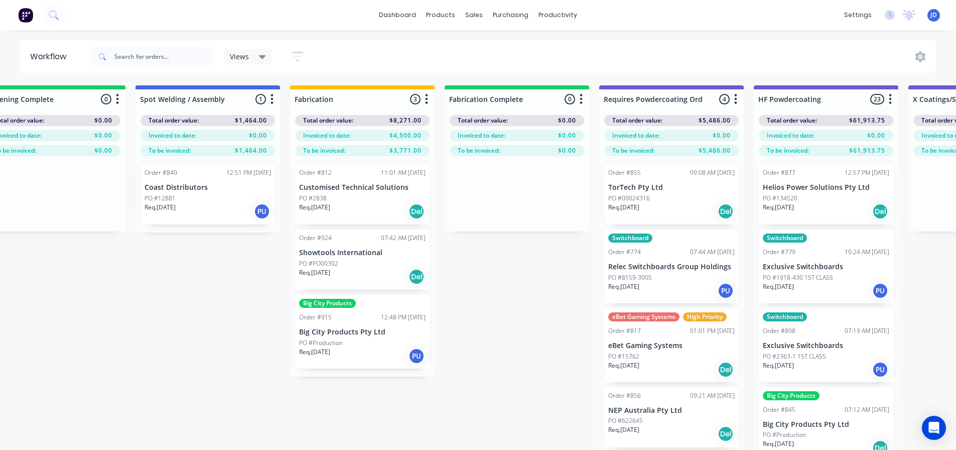
drag, startPoint x: 574, startPoint y: 332, endPoint x: 627, endPoint y: 321, distance: 53.8
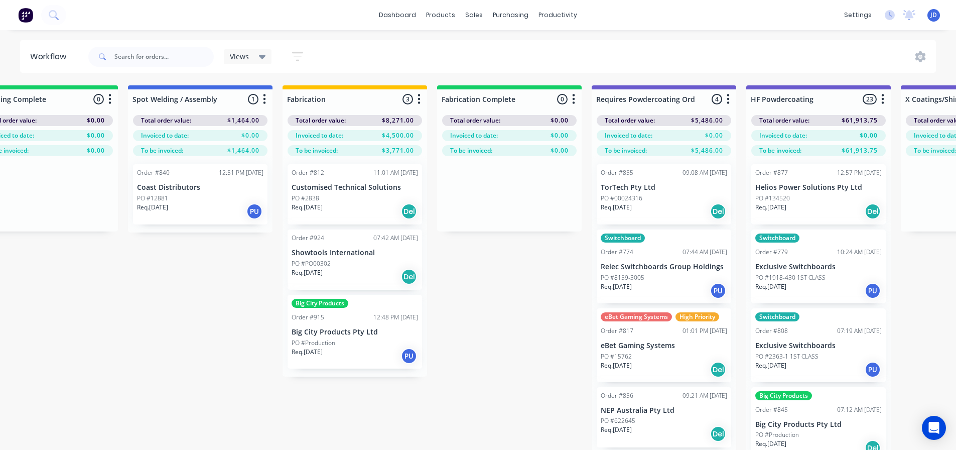
click at [816, 208] on div "Req. 17/10/25 Del" at bounding box center [819, 211] width 127 height 17
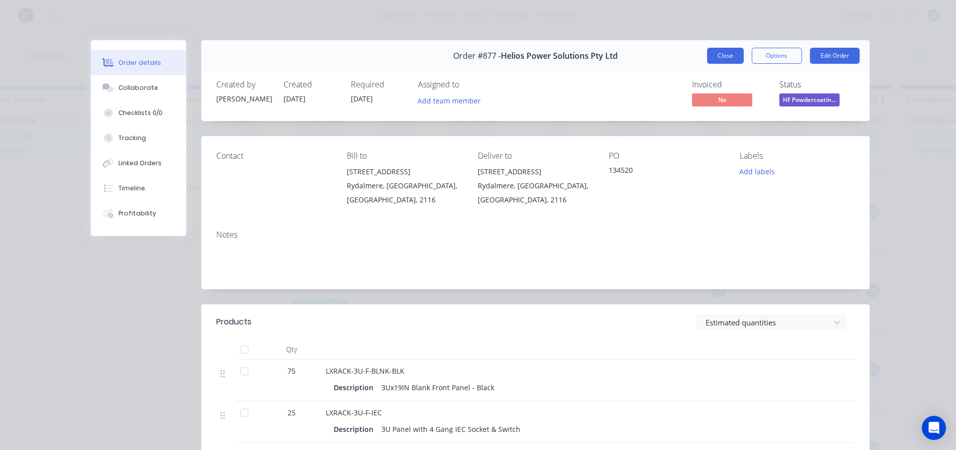
click at [723, 58] on button "Close" at bounding box center [725, 56] width 37 height 16
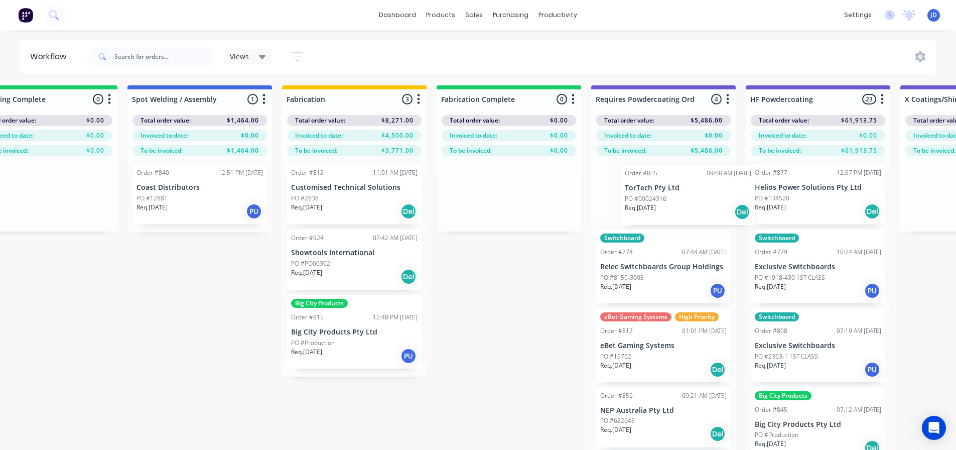
drag, startPoint x: 644, startPoint y: 188, endPoint x: 757, endPoint y: 184, distance: 113.5
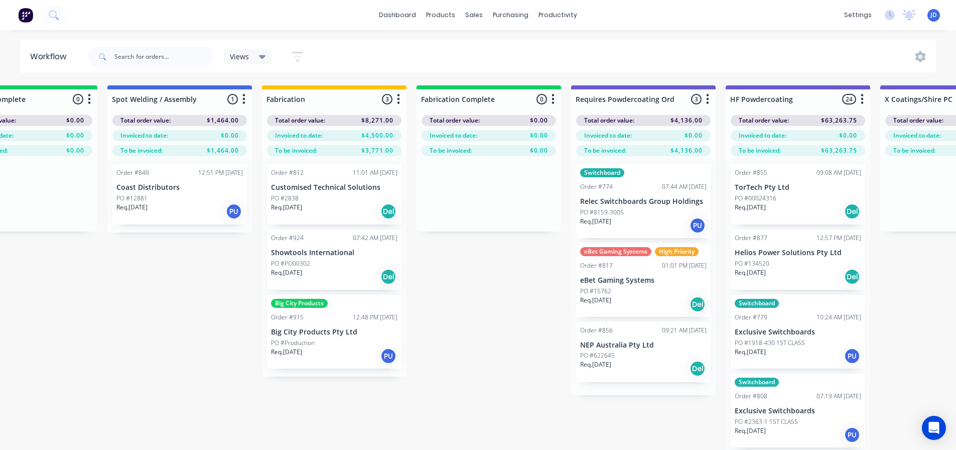
drag, startPoint x: 640, startPoint y: 185, endPoint x: 797, endPoint y: 191, distance: 157.8
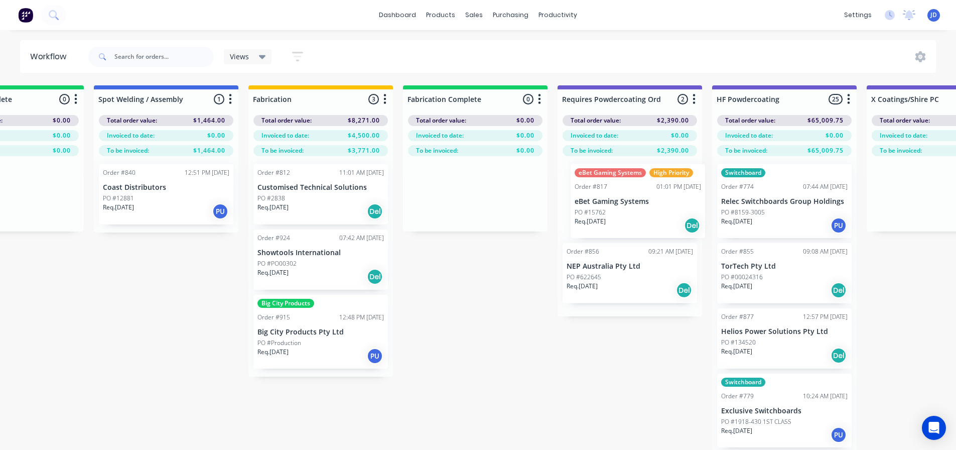
drag, startPoint x: 691, startPoint y: 195, endPoint x: 788, endPoint y: 197, distance: 97.4
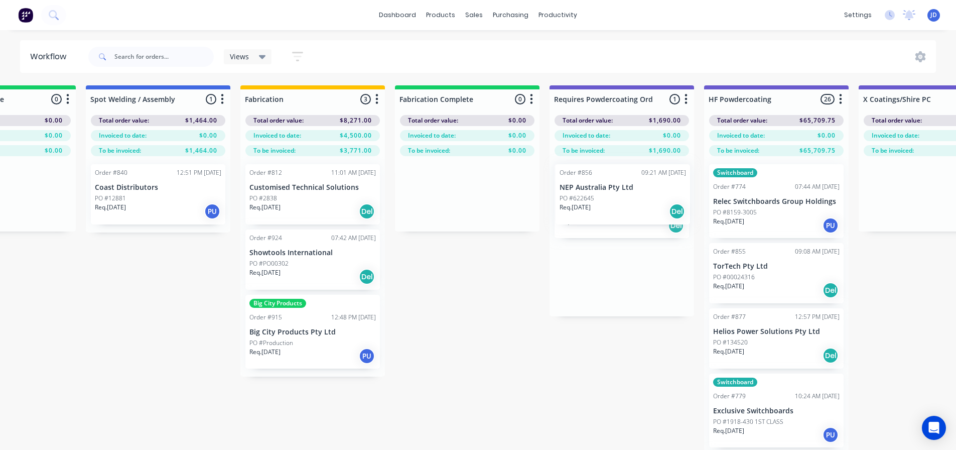
drag, startPoint x: 598, startPoint y: 195, endPoint x: 757, endPoint y: 200, distance: 158.8
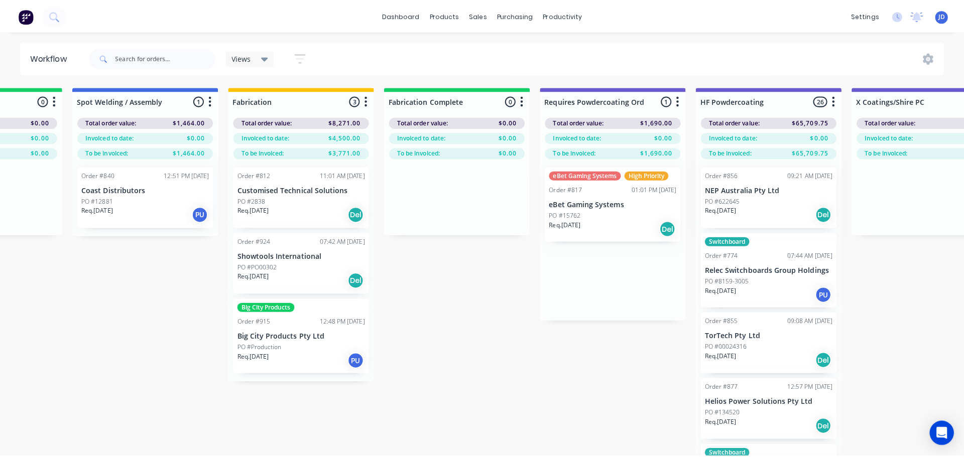
scroll to position [0, 0]
